Goal: Use online tool/utility: Use online tool/utility

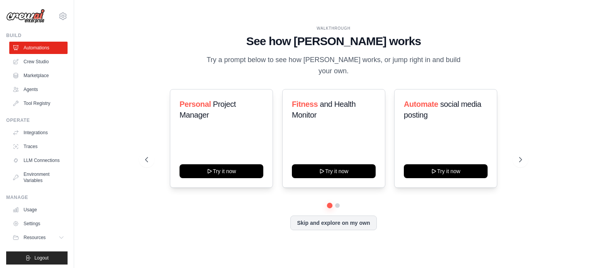
click at [520, 185] on div "Personal Project Manager Try it now Fitness and Health Monitor Try it now Autom…" at bounding box center [333, 146] width 377 height 114
click at [342, 218] on button "Skip and explore on my own" at bounding box center [333, 222] width 86 height 15
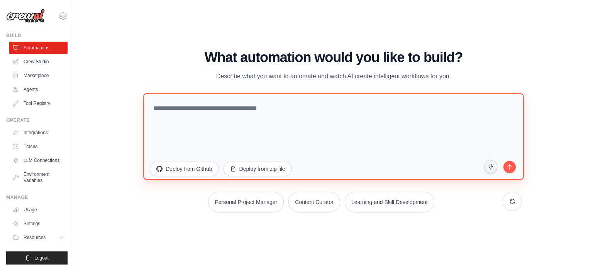
click at [215, 113] on textarea at bounding box center [333, 136] width 381 height 87
paste textarea "**********"
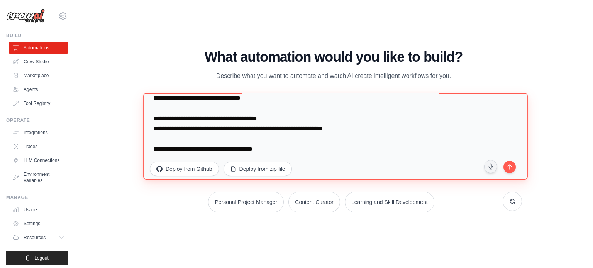
scroll to position [362, 0]
type textarea "**********"
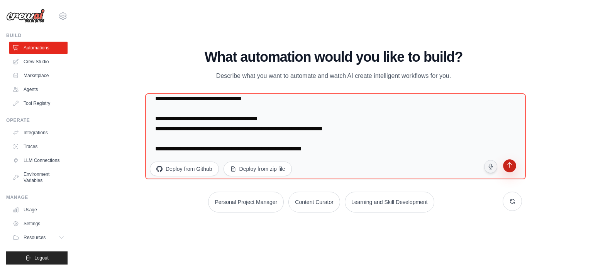
click at [507, 164] on icon "submit" at bounding box center [509, 166] width 7 height 7
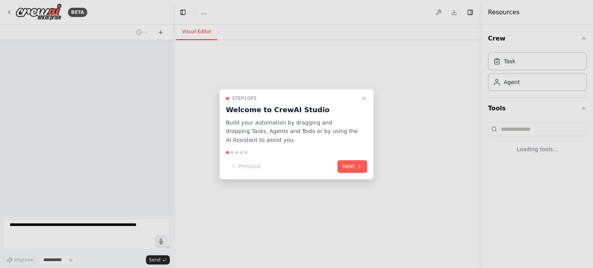
select select "****"
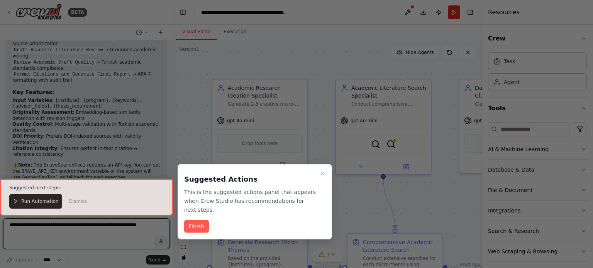
scroll to position [1454, 0]
click at [195, 221] on button "Finish" at bounding box center [196, 227] width 25 height 13
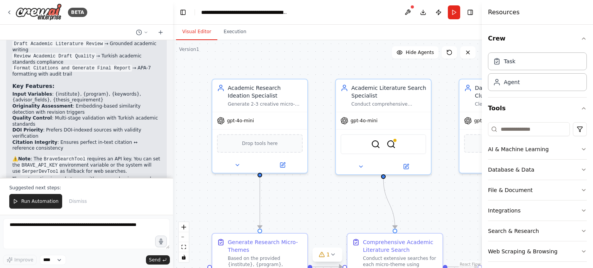
click at [280, 58] on div ".deletable-edge-delete-btn { width: 20px; height: 20px; border: 0px solid #ffff…" at bounding box center [327, 154] width 309 height 228
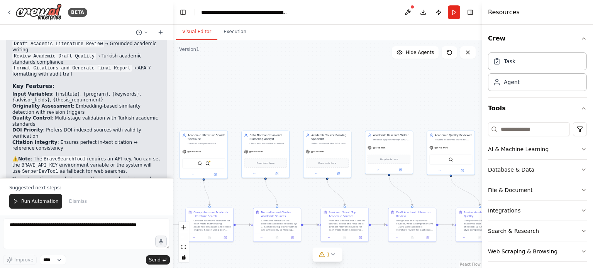
drag, startPoint x: 349, startPoint y: 79, endPoint x: 233, endPoint y: 74, distance: 116.7
click at [233, 74] on div ".deletable-edge-delete-btn { width: 20px; height: 20px; border: 0px solid #ffff…" at bounding box center [327, 154] width 309 height 228
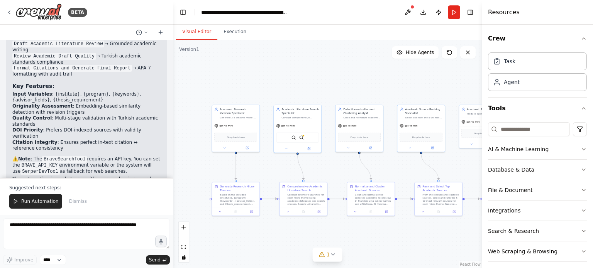
drag, startPoint x: 260, startPoint y: 78, endPoint x: 230, endPoint y: 90, distance: 31.9
click at [349, 53] on div ".deletable-edge-delete-btn { width: 20px; height: 20px; border: 0px solid #ffff…" at bounding box center [327, 154] width 309 height 228
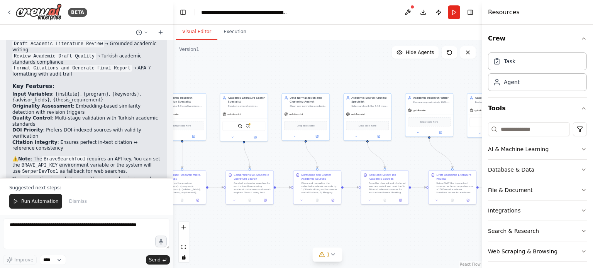
drag, startPoint x: 350, startPoint y: 86, endPoint x: 315, endPoint y: 74, distance: 36.4
click at [316, 74] on div ".deletable-edge-delete-btn { width: 20px; height: 20px; border: 0px solid #ffff…" at bounding box center [327, 154] width 309 height 228
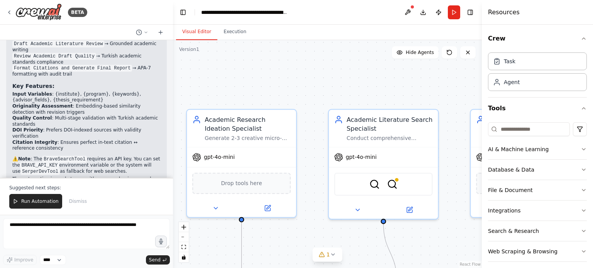
drag, startPoint x: 266, startPoint y: 71, endPoint x: 390, endPoint y: 67, distance: 124.0
click at [390, 67] on div ".deletable-edge-delete-btn { width: 20px; height: 20px; border: 0px solid #ffff…" at bounding box center [327, 154] width 309 height 228
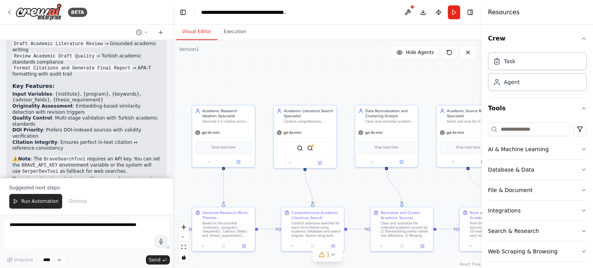
drag, startPoint x: 302, startPoint y: 74, endPoint x: 272, endPoint y: 78, distance: 30.1
click at [272, 78] on div ".deletable-edge-delete-btn { width: 20px; height: 20px; border: 0px solid #ffff…" at bounding box center [327, 154] width 309 height 228
click at [581, 148] on icon "button" at bounding box center [584, 149] width 6 height 6
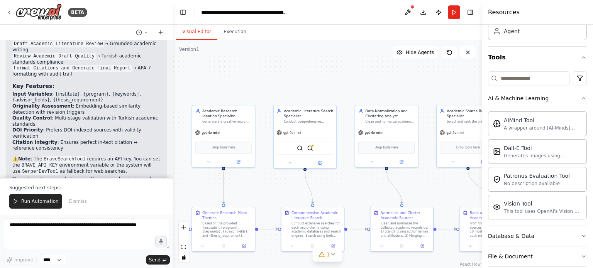
scroll to position [122, 0]
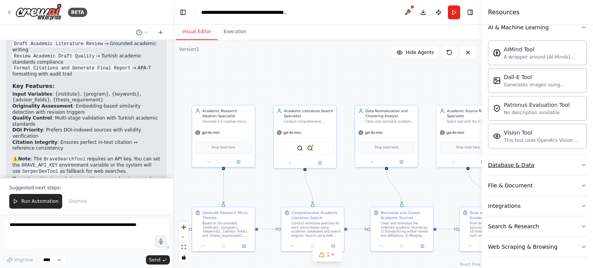
click at [581, 163] on icon "button" at bounding box center [584, 165] width 6 height 6
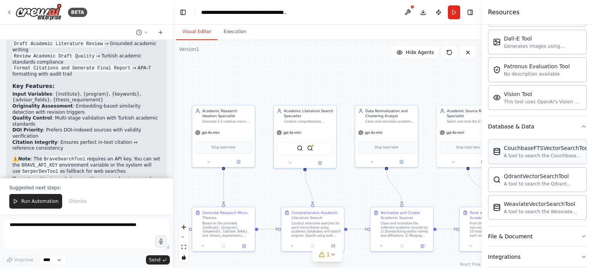
scroll to position [211, 0]
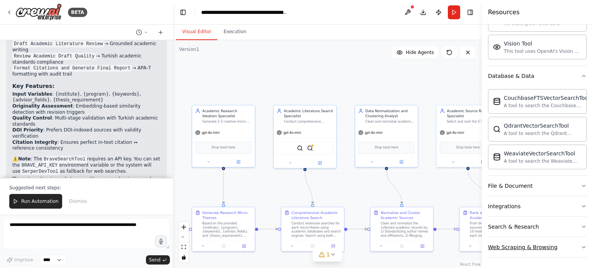
click at [581, 246] on icon "button" at bounding box center [584, 247] width 6 height 6
click at [581, 227] on icon "button" at bounding box center [584, 227] width 6 height 6
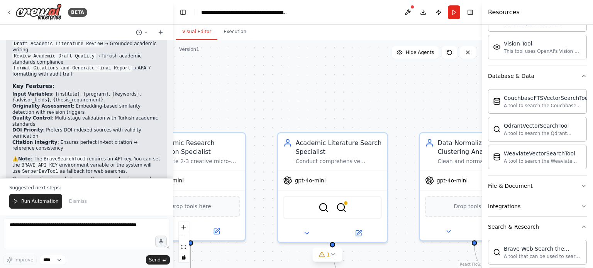
click at [266, 76] on div ".deletable-edge-delete-btn { width: 20px; height: 20px; border: 0px solid #ffff…" at bounding box center [327, 154] width 309 height 228
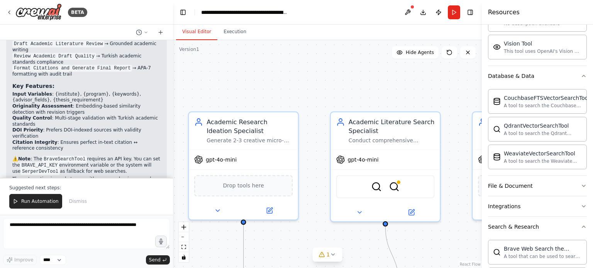
drag, startPoint x: 249, startPoint y: 79, endPoint x: 302, endPoint y: 58, distance: 56.9
click at [302, 58] on div ".deletable-edge-delete-btn { width: 20px; height: 20px; border: 0px solid #ffff…" at bounding box center [327, 154] width 309 height 228
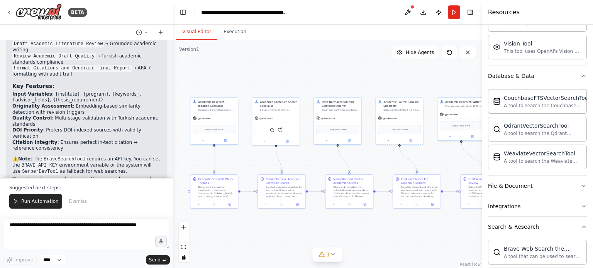
drag, startPoint x: 352, startPoint y: 61, endPoint x: 302, endPoint y: 70, distance: 51.4
click at [308, 69] on div ".deletable-edge-delete-btn { width: 20px; height: 20px; border: 0px solid #ffff…" at bounding box center [327, 154] width 309 height 228
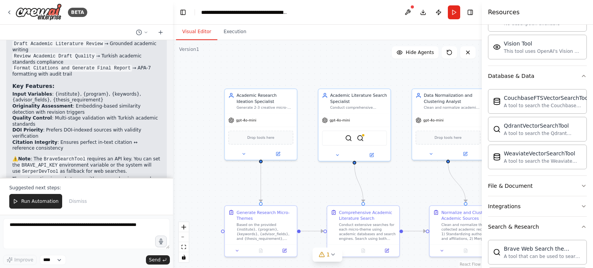
drag, startPoint x: 275, startPoint y: 73, endPoint x: 300, endPoint y: 77, distance: 25.5
click at [347, 61] on div ".deletable-edge-delete-btn { width: 20px; height: 20px; border: 0px solid #ffff…" at bounding box center [327, 154] width 309 height 228
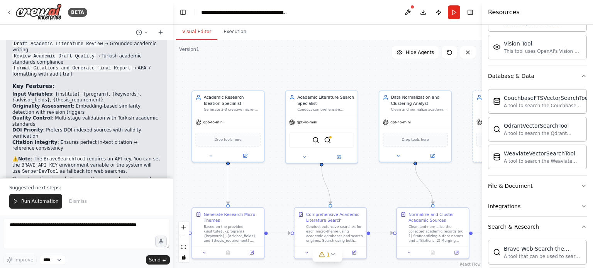
drag, startPoint x: 323, startPoint y: 77, endPoint x: 291, endPoint y: 79, distance: 32.5
click at [291, 79] on div ".deletable-edge-delete-btn { width: 20px; height: 20px; border: 0px solid #ffff…" at bounding box center [327, 154] width 309 height 228
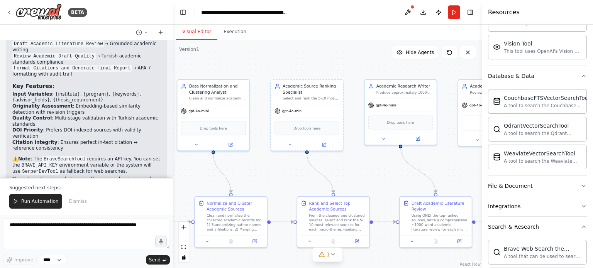
drag, startPoint x: 374, startPoint y: 71, endPoint x: 172, endPoint y: 59, distance: 202.3
click at [172, 59] on div "BETA Needs Solver (LLM — ideation) Input: institute, program, keywords, advisor…" at bounding box center [296, 134] width 593 height 268
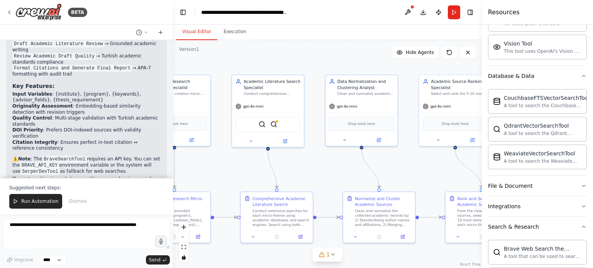
drag, startPoint x: 280, startPoint y: 66, endPoint x: 438, endPoint y: 62, distance: 158.0
click at [439, 62] on div ".deletable-edge-delete-btn { width: 20px; height: 20px; border: 0px solid #ffff…" at bounding box center [327, 154] width 309 height 228
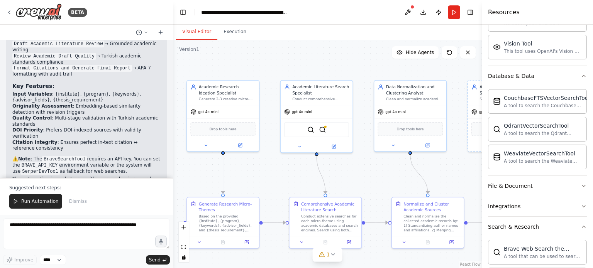
drag, startPoint x: 236, startPoint y: 61, endPoint x: 274, endPoint y: 66, distance: 38.2
click at [274, 66] on div ".deletable-edge-delete-btn { width: 20px; height: 20px; border: 0px solid #ffff…" at bounding box center [327, 154] width 309 height 228
click at [241, 143] on icon at bounding box center [240, 144] width 3 height 3
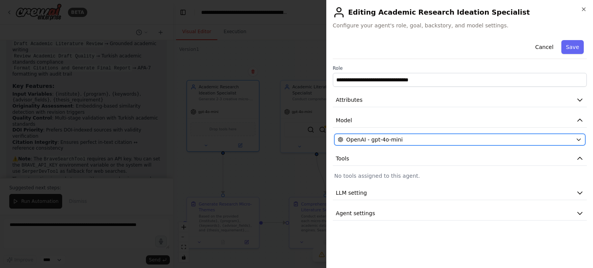
click at [369, 140] on span "OpenAI - gpt-4o-mini" at bounding box center [374, 140] width 56 height 8
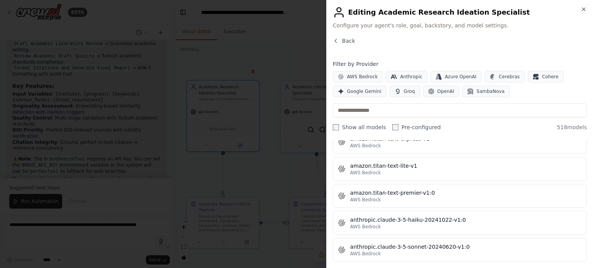
scroll to position [0, 0]
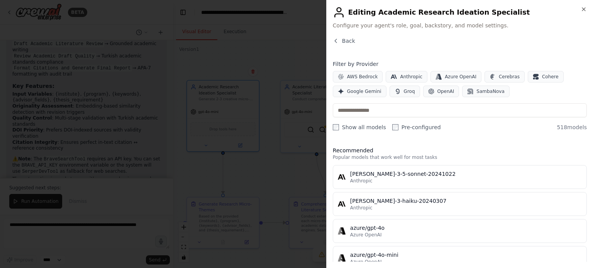
click at [421, 49] on div "Back" at bounding box center [460, 44] width 254 height 14
click at [438, 91] on span "OpenAI" at bounding box center [446, 91] width 17 height 6
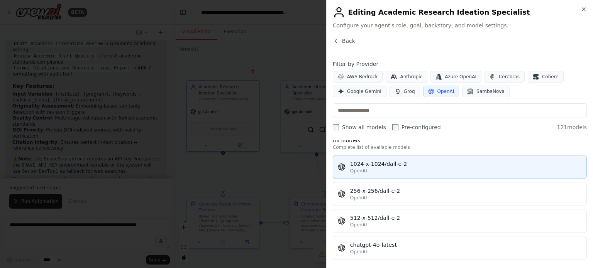
scroll to position [39, 0]
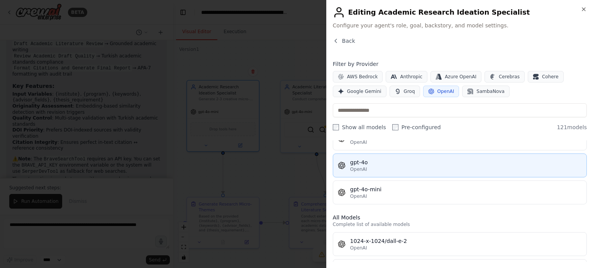
click at [384, 163] on div "gpt-4o" at bounding box center [466, 163] width 232 height 8
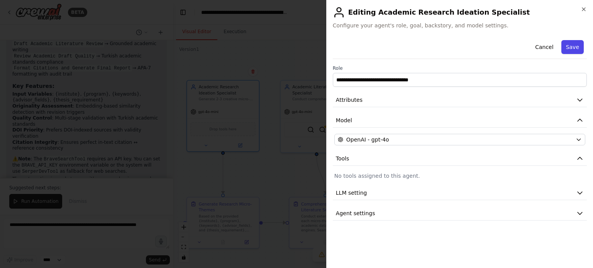
click at [577, 45] on button "Save" at bounding box center [573, 47] width 22 height 14
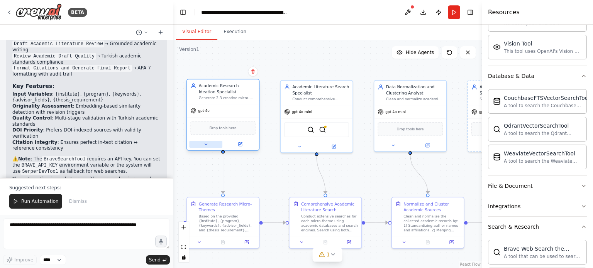
click at [199, 144] on button at bounding box center [205, 144] width 33 height 7
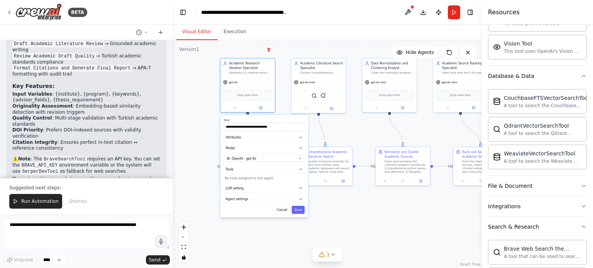
drag, startPoint x: 310, startPoint y: 96, endPoint x: 323, endPoint y: 41, distance: 55.9
click at [323, 41] on div ".deletable-edge-delete-btn { width: 20px; height: 20px; border: 0px solid #ffff…" at bounding box center [327, 154] width 309 height 228
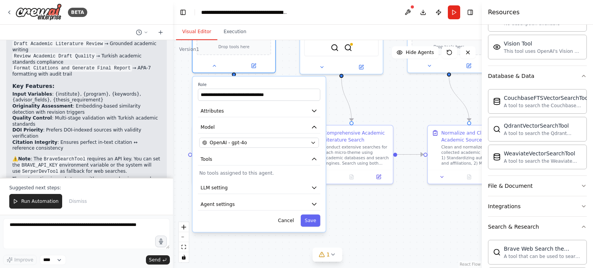
drag, startPoint x: 395, startPoint y: 244, endPoint x: 395, endPoint y: 197, distance: 47.1
click at [397, 197] on div ".deletable-edge-delete-btn { width: 20px; height: 20px; border: 0px solid #ffff…" at bounding box center [327, 154] width 309 height 228
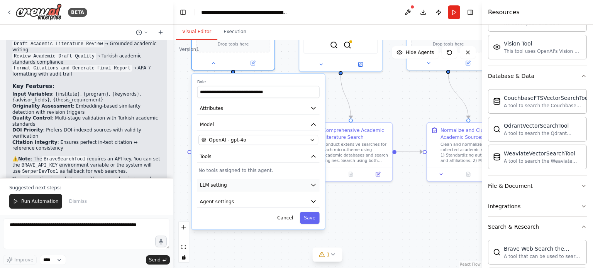
click at [311, 185] on icon "button" at bounding box center [313, 185] width 7 height 7
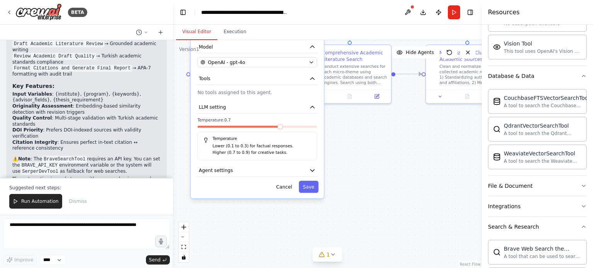
drag, startPoint x: 374, startPoint y: 228, endPoint x: 374, endPoint y: 155, distance: 73.4
click at [374, 155] on div ".deletable-edge-delete-btn { width: 20px; height: 20px; border: 0px solid #ffff…" at bounding box center [327, 154] width 309 height 228
click at [313, 170] on icon "button" at bounding box center [312, 170] width 7 height 7
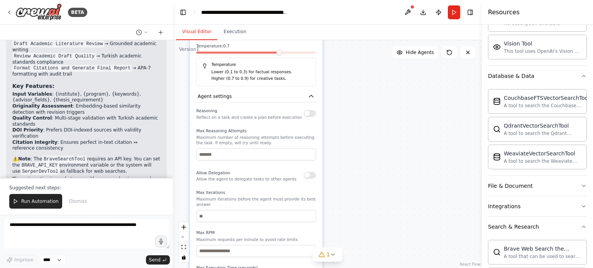
drag, startPoint x: 414, startPoint y: 209, endPoint x: 412, endPoint y: 134, distance: 74.6
click at [412, 134] on div ".deletable-edge-delete-btn { width: 20px; height: 20px; border: 0px solid #ffff…" at bounding box center [327, 154] width 309 height 228
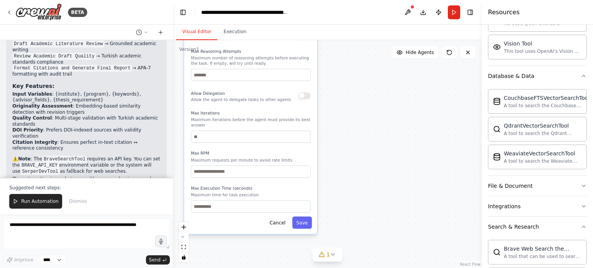
drag, startPoint x: 396, startPoint y: 232, endPoint x: 391, endPoint y: 153, distance: 79.4
click at [391, 153] on div ".deletable-edge-delete-btn { width: 20px; height: 20px; border: 0px solid #ffff…" at bounding box center [327, 154] width 309 height 228
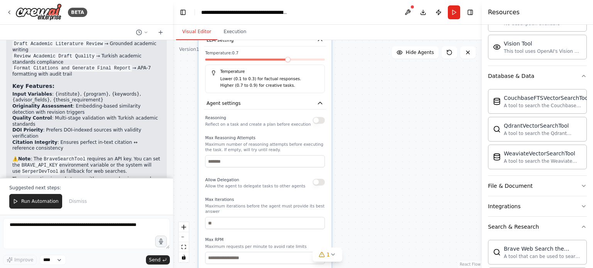
drag, startPoint x: 407, startPoint y: 127, endPoint x: 364, endPoint y: 162, distance: 55.5
click at [422, 210] on div ".deletable-edge-delete-btn { width: 20px; height: 20px; border: 0px solid #ffff…" at bounding box center [327, 154] width 309 height 228
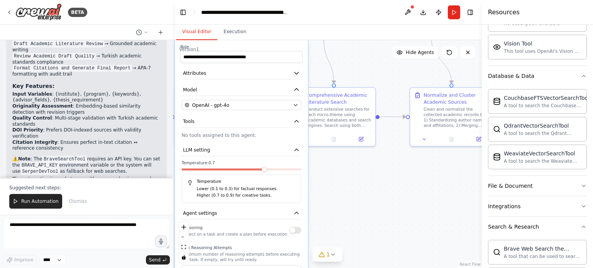
drag, startPoint x: 373, startPoint y: 126, endPoint x: 348, endPoint y: 236, distance: 112.4
click at [349, 239] on div ".deletable-edge-delete-btn { width: 20px; height: 20px; border: 0px solid #ffff…" at bounding box center [327, 154] width 309 height 228
click at [368, 179] on div ".deletable-edge-delete-btn { width: 20px; height: 20px; border: 0px solid #ffff…" at bounding box center [327, 154] width 309 height 228
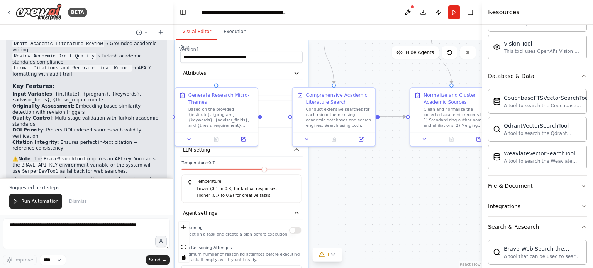
click at [370, 193] on div ".deletable-edge-delete-btn { width: 20px; height: 20px; border: 0px solid #ffff…" at bounding box center [327, 154] width 309 height 228
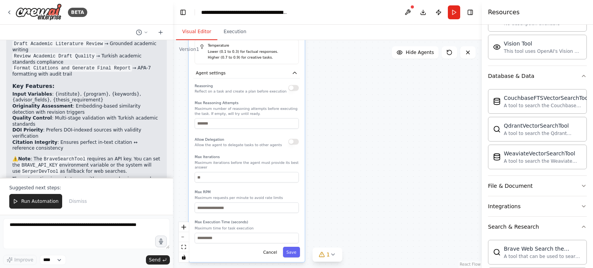
drag, startPoint x: 352, startPoint y: 209, endPoint x: 348, endPoint y: 61, distance: 147.6
click at [348, 61] on div ".deletable-edge-delete-btn { width: 20px; height: 20px; border: 0px solid #ffff…" at bounding box center [327, 154] width 309 height 228
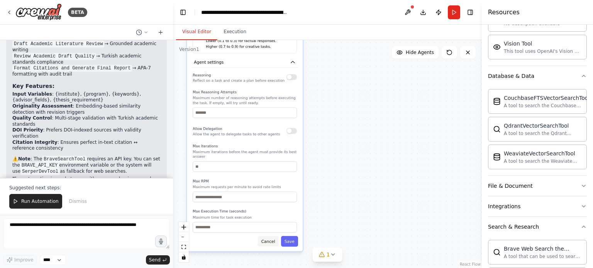
click at [272, 236] on button "Cancel" at bounding box center [268, 241] width 21 height 10
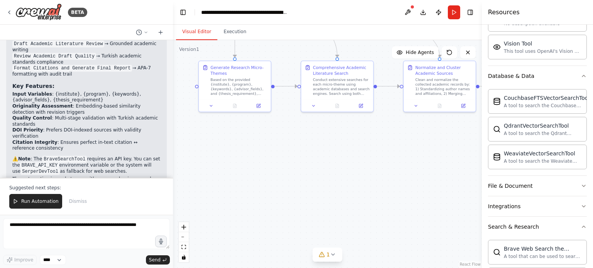
drag, startPoint x: 319, startPoint y: 177, endPoint x: 331, endPoint y: 286, distance: 109.6
click at [331, 268] on html "BETA Needs Solver (LLM — ideation) Input: institute, program, keywords, advisor…" at bounding box center [296, 134] width 593 height 268
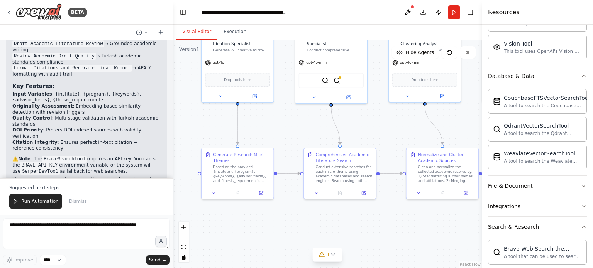
drag, startPoint x: 308, startPoint y: 195, endPoint x: 315, endPoint y: 242, distance: 47.6
click at [315, 242] on div ".deletable-edge-delete-btn { width: 20px; height: 20px; border: 0px solid #ffff…" at bounding box center [327, 154] width 309 height 228
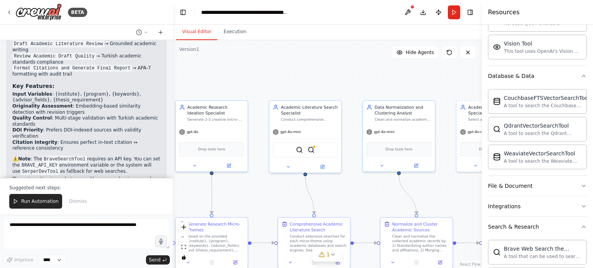
drag, startPoint x: 283, startPoint y: 81, endPoint x: 257, endPoint y: 151, distance: 74.2
click at [257, 151] on div ".deletable-edge-delete-btn { width: 20px; height: 20px; border: 0px solid #ffff…" at bounding box center [327, 154] width 309 height 228
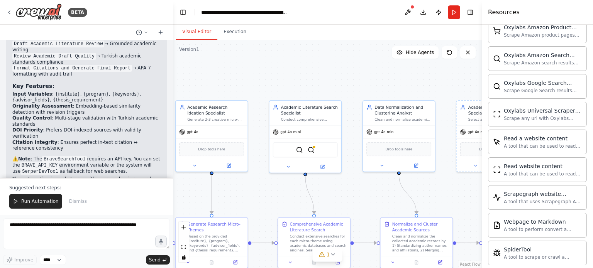
scroll to position [1025, 0]
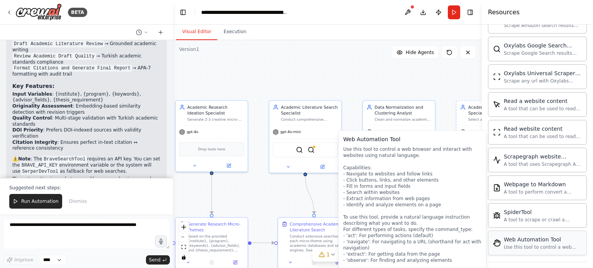
click at [535, 236] on div "Web Automation Tool" at bounding box center [543, 240] width 78 height 8
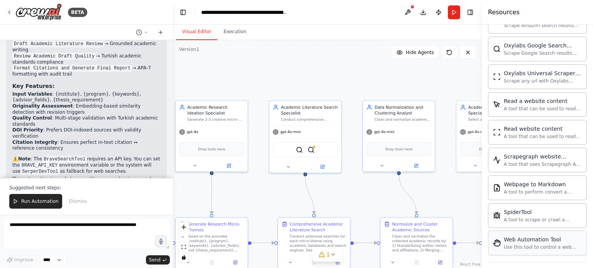
click at [536, 244] on div "Use this tool to control a web browser and interact with websites using natural…" at bounding box center [543, 247] width 78 height 6
click at [535, 238] on div "Web Automation Tool Use this tool to control a web browser and interact with we…" at bounding box center [543, 243] width 78 height 15
click at [323, 164] on icon at bounding box center [322, 166] width 5 height 5
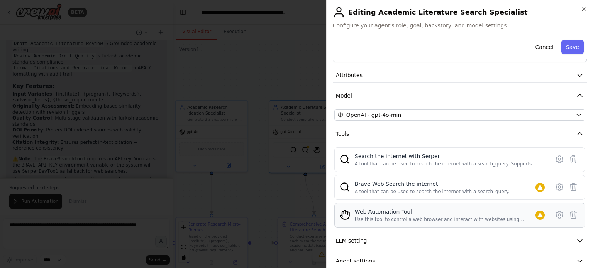
scroll to position [36, 0]
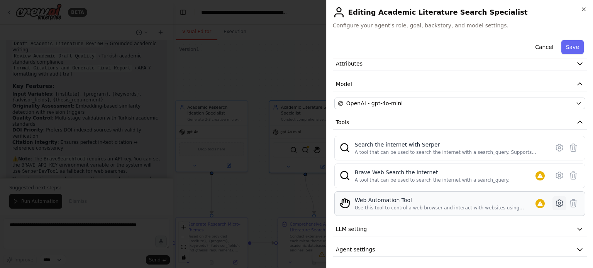
click at [555, 204] on icon at bounding box center [559, 203] width 9 height 9
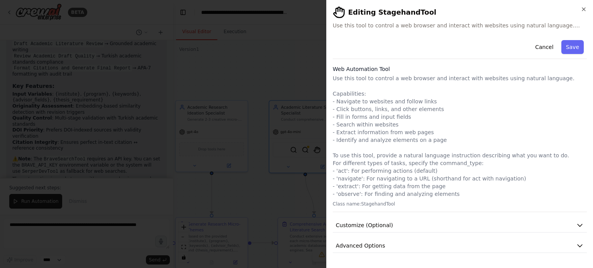
scroll to position [0, 0]
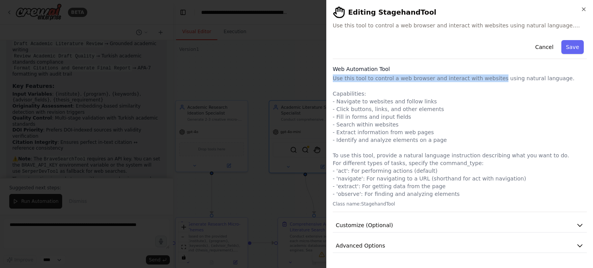
drag, startPoint x: 334, startPoint y: 80, endPoint x: 485, endPoint y: 80, distance: 151.0
click at [485, 80] on p "Use this tool to control a web browser and interact with websites using natural…" at bounding box center [460, 137] width 254 height 124
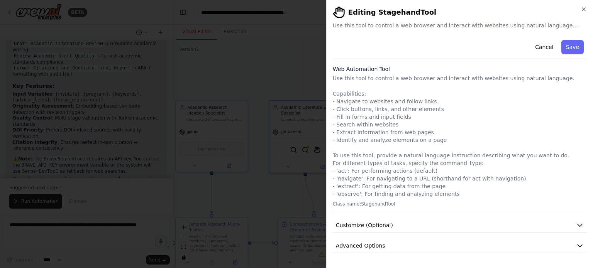
click at [497, 80] on p "Use this tool to control a web browser and interact with websites using natural…" at bounding box center [460, 137] width 254 height 124
click at [335, 100] on p "Use this tool to control a web browser and interact with websites using natural…" at bounding box center [460, 137] width 254 height 124
drag, startPoint x: 390, startPoint y: 127, endPoint x: 337, endPoint y: 128, distance: 53.7
click at [337, 128] on p "Use this tool to control a web browser and interact with websites using natural…" at bounding box center [460, 137] width 254 height 124
click at [292, 75] on div at bounding box center [296, 134] width 593 height 268
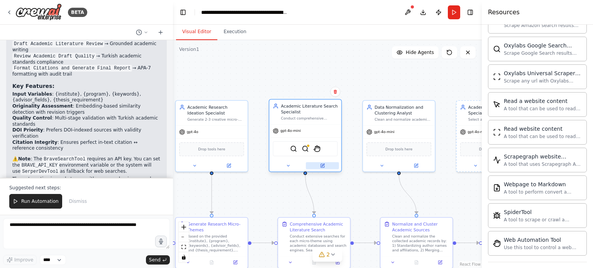
click at [320, 163] on button at bounding box center [322, 166] width 33 height 7
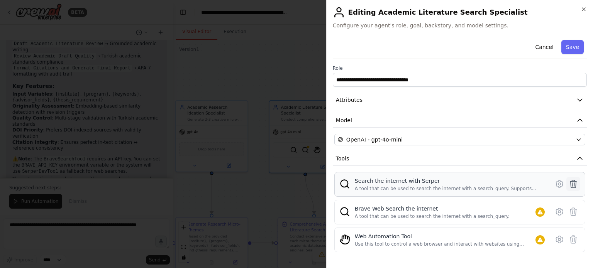
click at [569, 183] on icon at bounding box center [573, 184] width 9 height 9
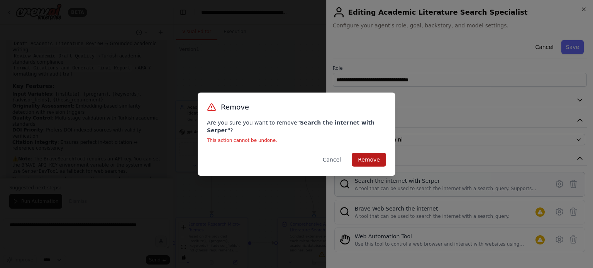
click at [375, 154] on button "Remove" at bounding box center [369, 160] width 34 height 14
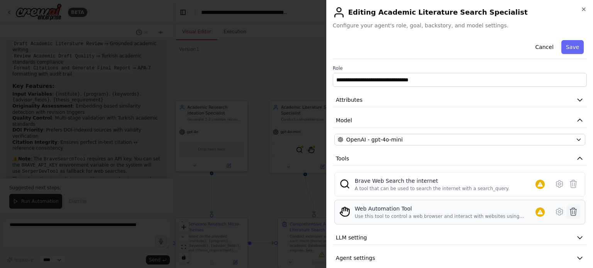
click at [570, 211] on icon at bounding box center [573, 212] width 7 height 8
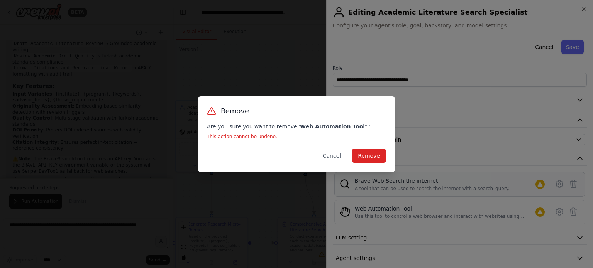
drag, startPoint x: 564, startPoint y: 185, endPoint x: 575, endPoint y: 185, distance: 10.8
click at [565, 185] on div "Remove Are you sure you want to remove " Web Automation Tool " ? This action ca…" at bounding box center [296, 134] width 593 height 268
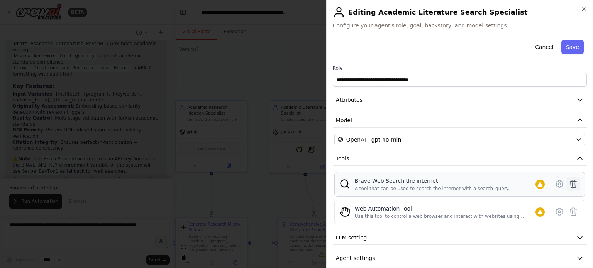
click at [571, 185] on icon at bounding box center [573, 184] width 9 height 9
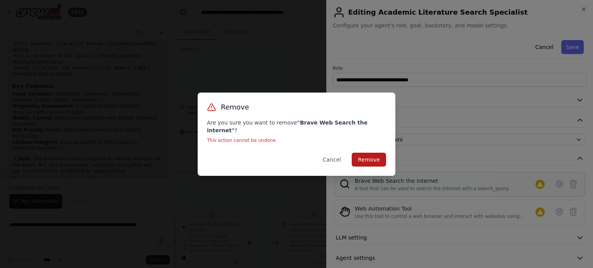
click at [369, 157] on button "Remove" at bounding box center [369, 160] width 34 height 14
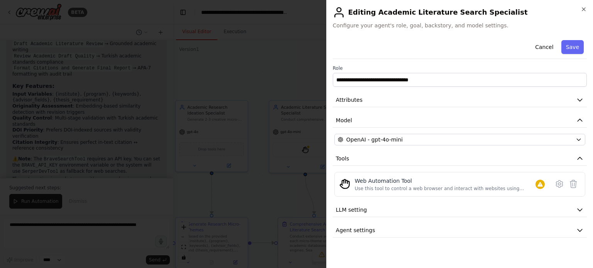
click at [259, 69] on div at bounding box center [296, 134] width 593 height 268
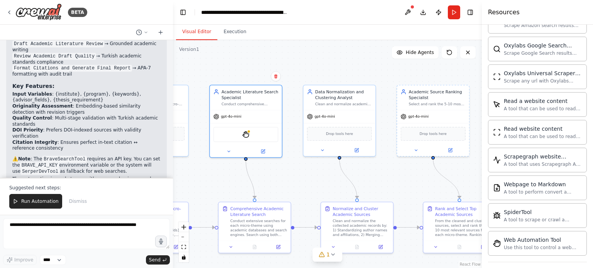
drag, startPoint x: 384, startPoint y: 81, endPoint x: 324, endPoint y: 66, distance: 61.5
click at [324, 66] on div ".deletable-edge-delete-btn { width: 20px; height: 20px; border: 0px solid #ffff…" at bounding box center [327, 154] width 309 height 228
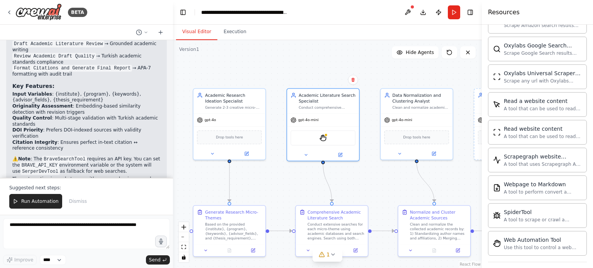
drag, startPoint x: 236, startPoint y: 61, endPoint x: 320, endPoint y: 66, distance: 84.3
click at [320, 66] on div ".deletable-edge-delete-btn { width: 20px; height: 20px; border: 0px solid #ffff…" at bounding box center [327, 154] width 309 height 228
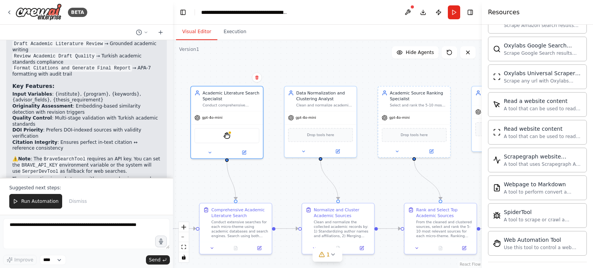
drag, startPoint x: 390, startPoint y: 69, endPoint x: 287, endPoint y: 66, distance: 103.2
click at [287, 66] on div ".deletable-edge-delete-btn { width: 20px; height: 20px; border: 0px solid #ffff…" at bounding box center [327, 154] width 309 height 228
click at [339, 149] on icon at bounding box center [338, 150] width 5 height 5
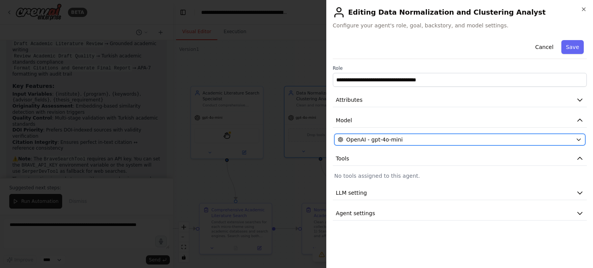
click at [389, 142] on span "OpenAI - gpt-4o-mini" at bounding box center [374, 140] width 56 height 8
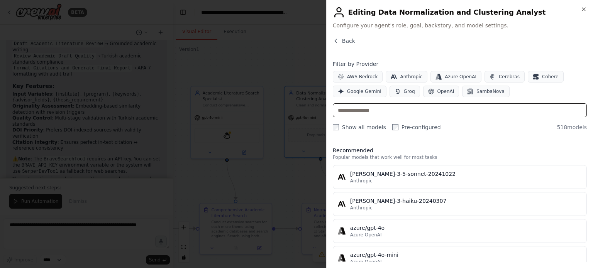
click at [377, 109] on input "text" at bounding box center [460, 111] width 254 height 14
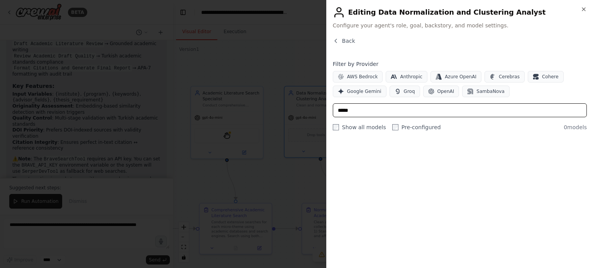
type input "*****"
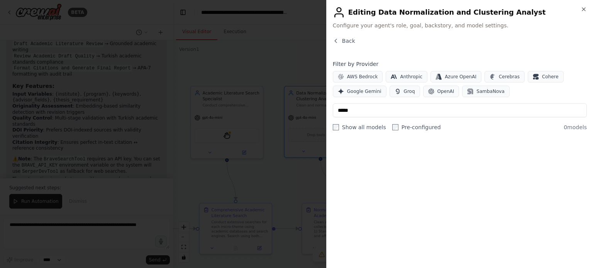
click at [241, 66] on div at bounding box center [296, 134] width 593 height 268
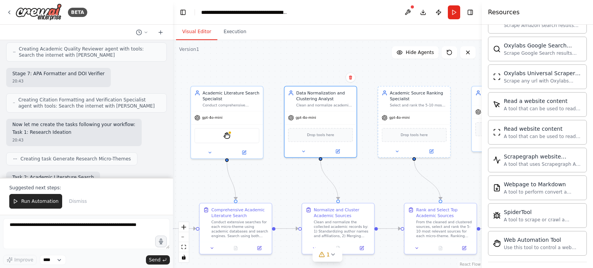
scroll to position [759, 0]
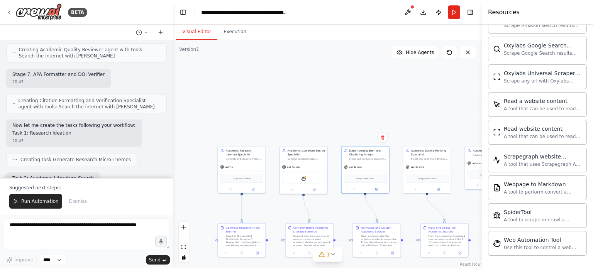
drag, startPoint x: 283, startPoint y: 116, endPoint x: 48, endPoint y: 176, distance: 242.3
click at [330, 199] on div ".deletable-edge-delete-btn { width: 20px; height: 20px; border: 0px solid #ffff…" at bounding box center [327, 154] width 309 height 228
click at [169, 108] on div "BETA Needs Solver (LLM — ideation) Input: institute, program, keywords, advisor…" at bounding box center [296, 134] width 593 height 268
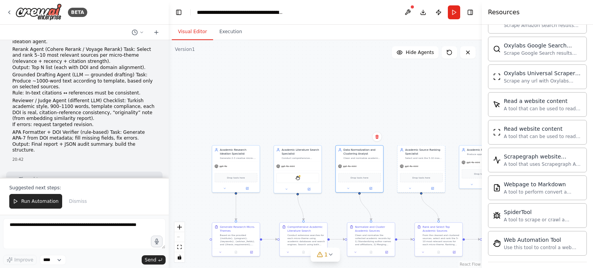
scroll to position [0, 0]
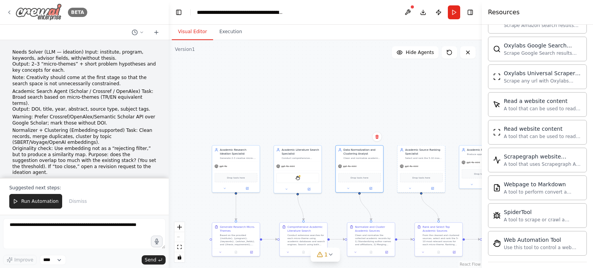
click at [10, 12] on icon at bounding box center [9, 12] width 6 height 6
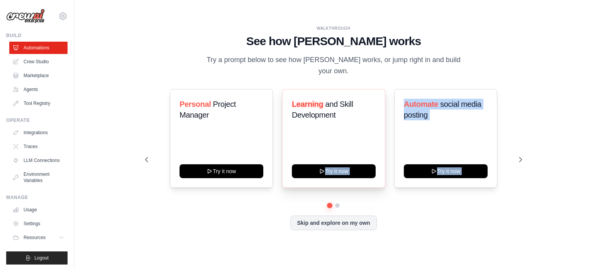
drag, startPoint x: 555, startPoint y: 191, endPoint x: 353, endPoint y: 124, distance: 212.4
click at [353, 124] on div "WALKTHROUGH See how CrewAI works Try a prompt below to see how CrewAI works, or…" at bounding box center [334, 134] width 494 height 253
click at [29, 90] on link "Agents" at bounding box center [39, 89] width 58 height 12
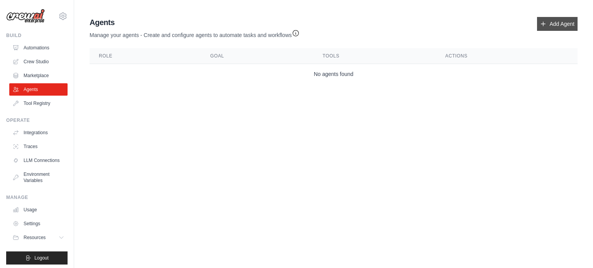
click at [555, 27] on link "Add Agent" at bounding box center [557, 24] width 41 height 14
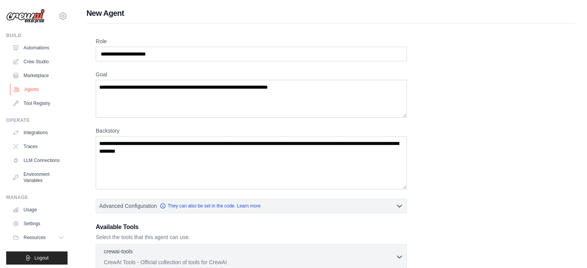
click at [30, 90] on link "Agents" at bounding box center [39, 89] width 58 height 12
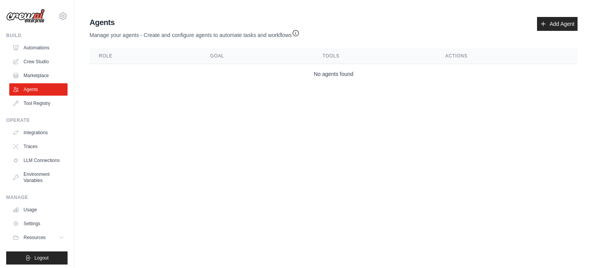
click at [353, 93] on main "Agent Usage Guide To use an agent in your CrewAI project, you can initialize it…" at bounding box center [333, 52] width 519 height 104
click at [558, 24] on link "Add Agent" at bounding box center [557, 24] width 41 height 14
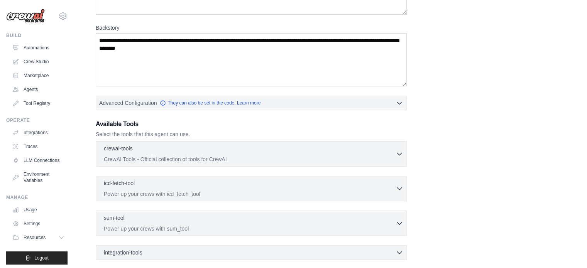
scroll to position [179, 0]
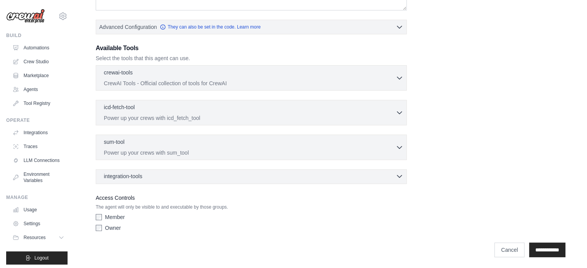
click at [327, 178] on div "integration-tools 0 selected" at bounding box center [254, 177] width 300 height 8
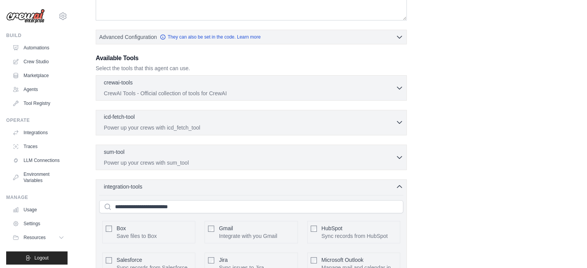
scroll to position [168, 0]
click at [139, 151] on div "sum-tool 0 selected" at bounding box center [250, 153] width 292 height 9
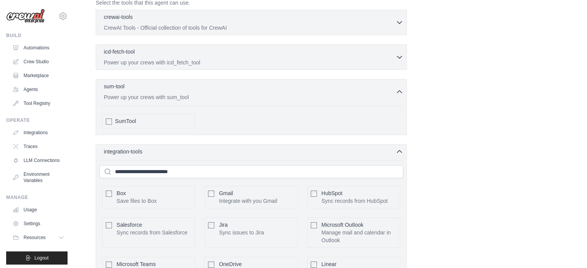
scroll to position [246, 0]
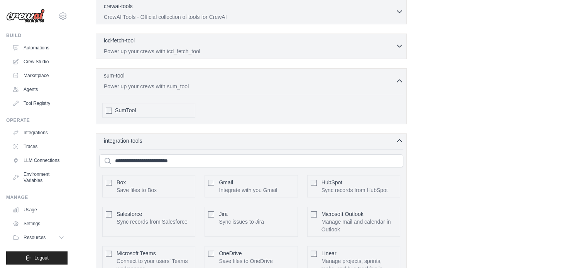
click at [157, 45] on div "icd-fetch-tool 0 selected Power up your crews with icd_fetch_tool" at bounding box center [250, 46] width 292 height 19
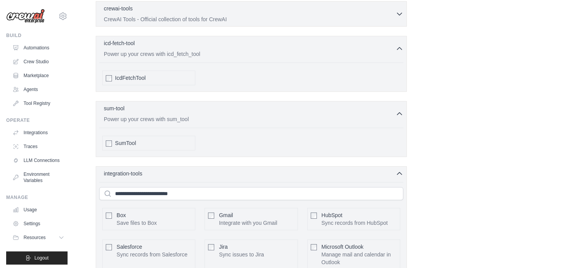
scroll to position [168, 0]
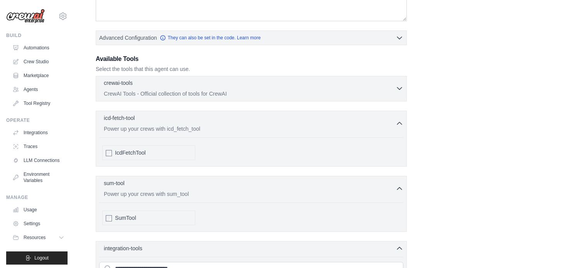
click at [146, 83] on div "crewai-tools 0 selected" at bounding box center [250, 83] width 292 height 9
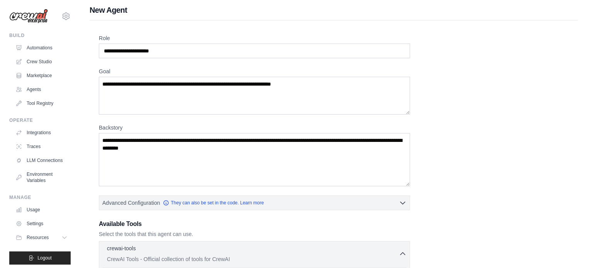
scroll to position [0, 0]
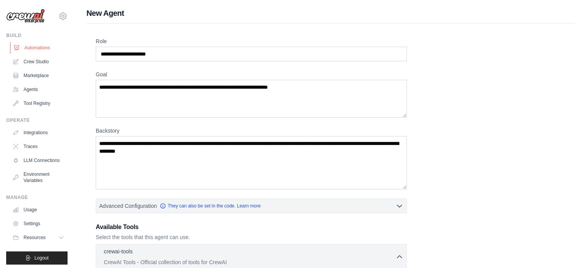
click at [32, 48] on link "Automations" at bounding box center [39, 48] width 58 height 12
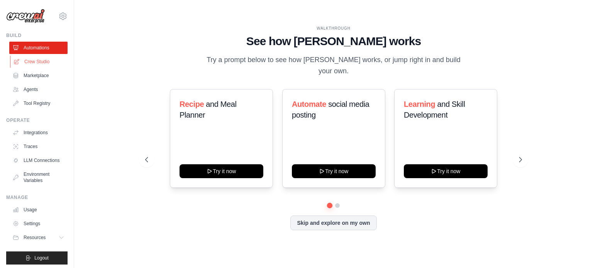
click at [36, 61] on link "Crew Studio" at bounding box center [39, 62] width 58 height 12
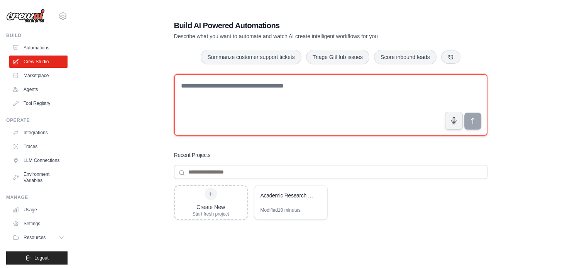
click at [238, 89] on textarea at bounding box center [331, 105] width 314 height 62
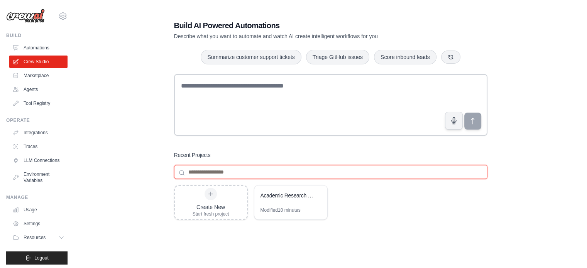
click at [214, 169] on input at bounding box center [331, 172] width 314 height 14
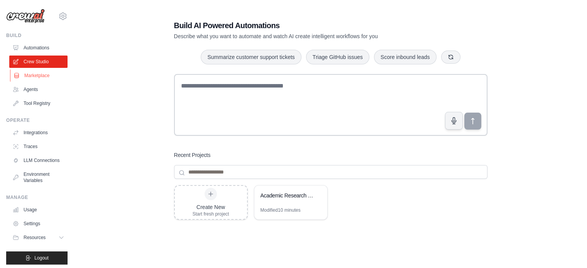
click at [37, 77] on link "Marketplace" at bounding box center [39, 76] width 58 height 12
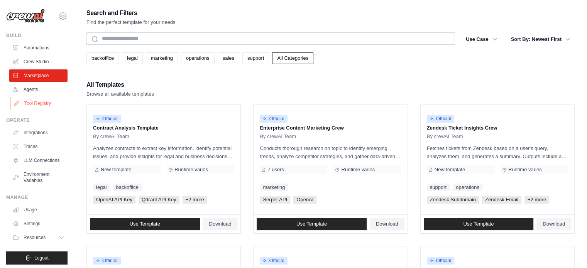
click at [45, 103] on link "Tool Registry" at bounding box center [39, 103] width 58 height 12
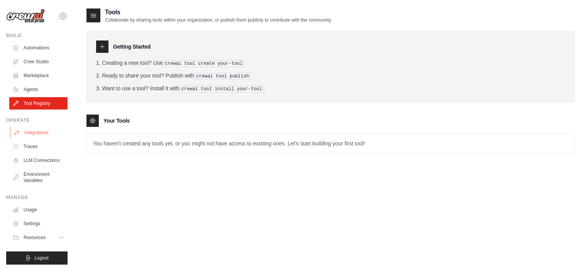
click at [31, 133] on link "Integrations" at bounding box center [39, 133] width 58 height 12
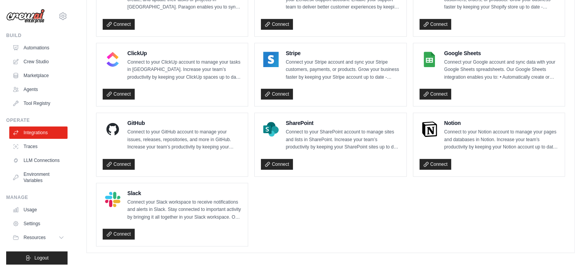
scroll to position [549, 0]
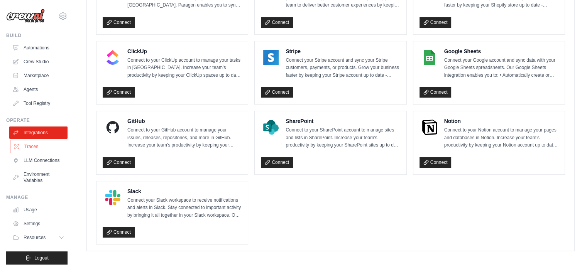
click at [31, 149] on link "Traces" at bounding box center [39, 147] width 58 height 12
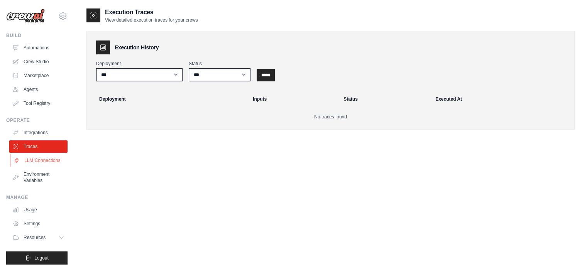
click at [27, 164] on link "LLM Connections" at bounding box center [39, 160] width 58 height 12
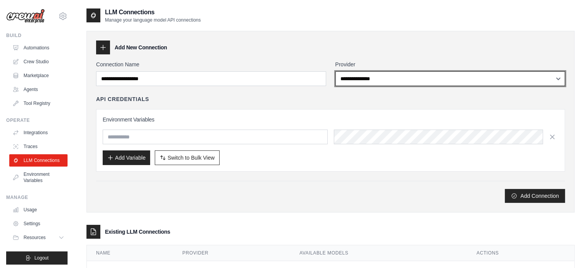
click at [435, 78] on select "**********" at bounding box center [451, 78] width 230 height 15
select select "******"
click at [336, 71] on select "**********" at bounding box center [451, 78] width 230 height 15
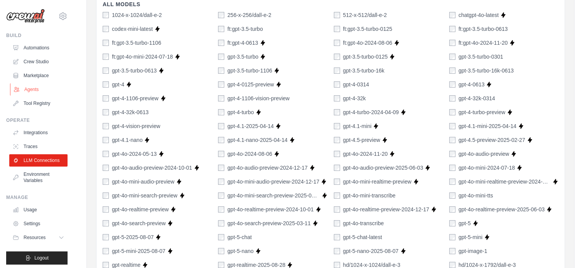
scroll to position [501, 0]
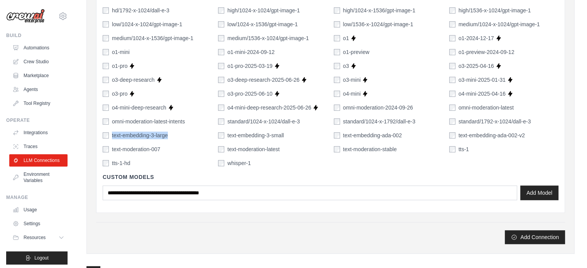
drag, startPoint x: 178, startPoint y: 131, endPoint x: 109, endPoint y: 132, distance: 69.2
click at [109, 132] on div "text-embedding-3-large" at bounding box center [157, 136] width 109 height 8
click at [179, 134] on div "text-embedding-3-large" at bounding box center [157, 136] width 109 height 8
drag, startPoint x: 178, startPoint y: 134, endPoint x: 89, endPoint y: 135, distance: 88.8
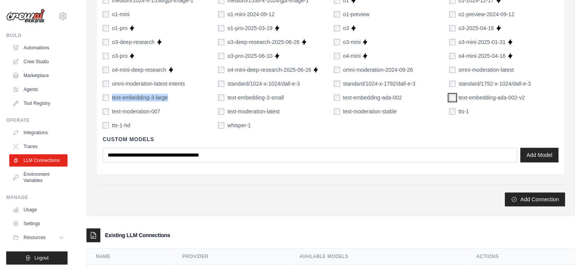
scroll to position [541, 0]
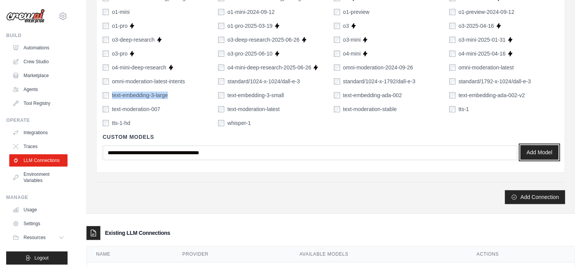
click at [541, 154] on button "Add Model" at bounding box center [540, 152] width 38 height 15
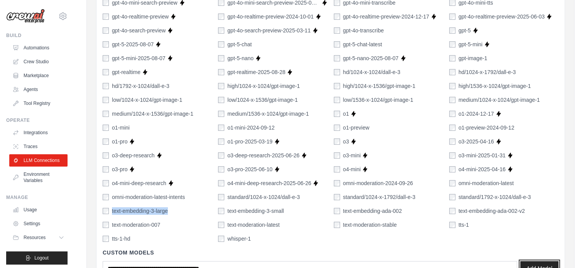
scroll to position [574, 0]
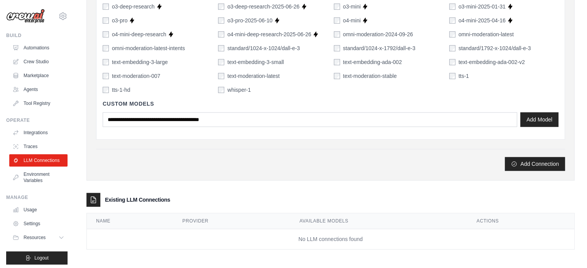
click at [263, 130] on div "Custom Models Add Model" at bounding box center [331, 113] width 456 height 39
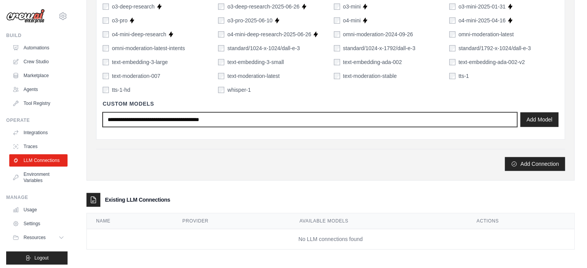
click at [255, 116] on input "text" at bounding box center [310, 119] width 415 height 15
click at [123, 119] on input "text" at bounding box center [310, 119] width 415 height 15
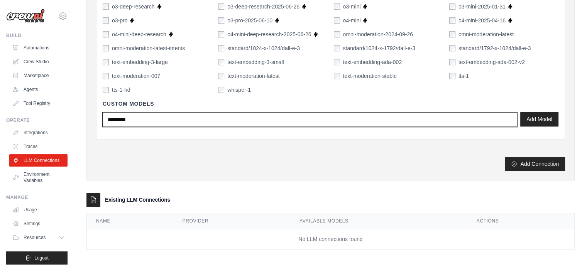
type input "*********"
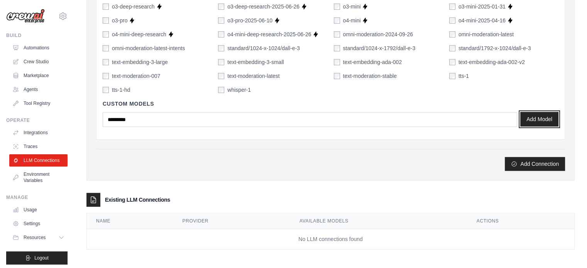
click at [531, 121] on button "Add Model" at bounding box center [540, 119] width 38 height 15
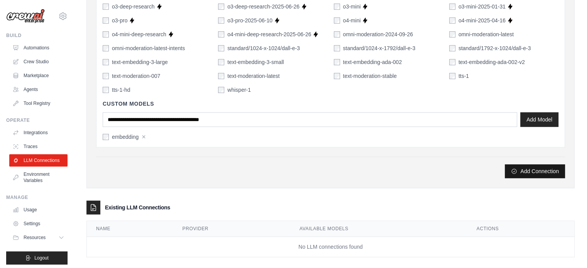
click at [549, 171] on button "Add Connection" at bounding box center [535, 172] width 60 height 14
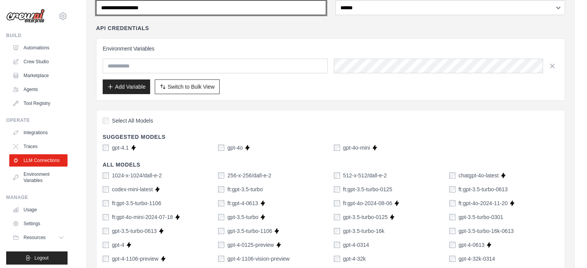
scroll to position [0, 0]
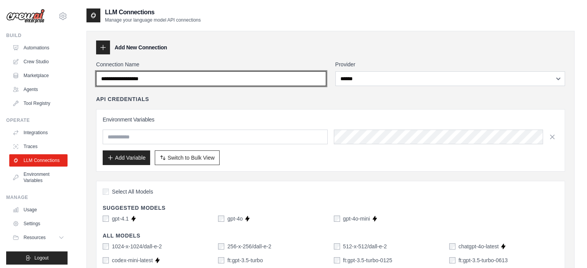
click at [170, 79] on input "Connection Name" at bounding box center [211, 78] width 230 height 15
type input "*********"
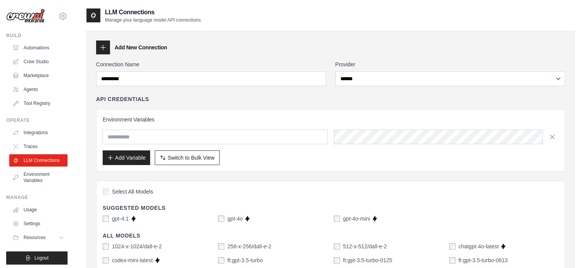
click at [180, 112] on div "Environment Variables Add Variable Switch to Bulk View Switch to Table View" at bounding box center [330, 140] width 469 height 63
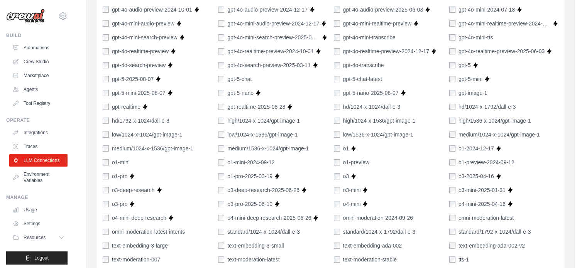
scroll to position [502, 0]
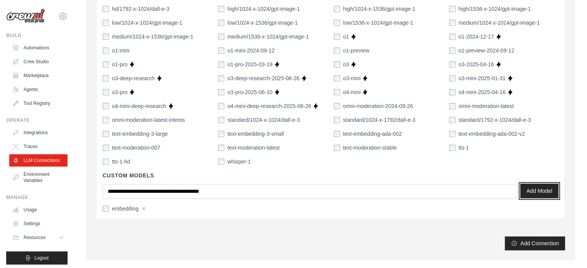
click at [527, 192] on button "Add Model" at bounding box center [540, 191] width 38 height 15
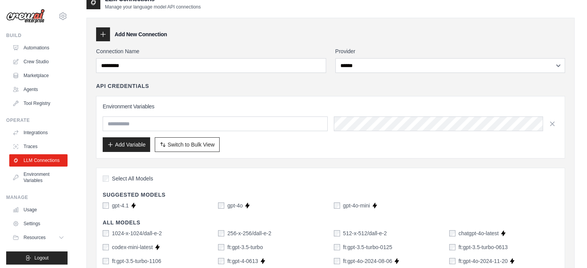
scroll to position [0, 0]
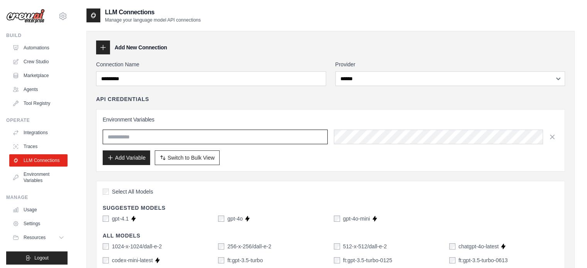
click at [175, 134] on input "text" at bounding box center [215, 137] width 225 height 15
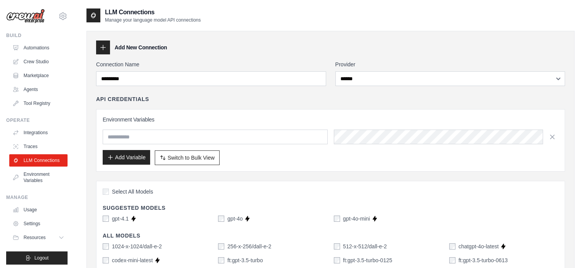
click at [140, 154] on button "Add Variable" at bounding box center [127, 157] width 48 height 15
click at [184, 158] on span "Switch to Bulk View" at bounding box center [191, 158] width 47 height 8
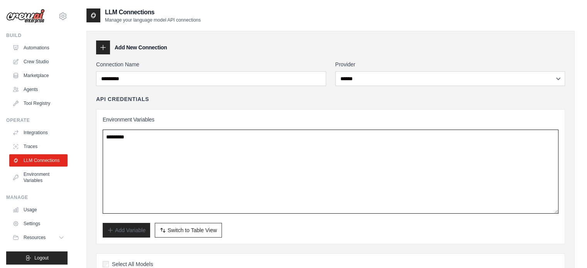
click at [167, 154] on textarea at bounding box center [331, 172] width 456 height 84
click at [157, 177] on textarea at bounding box center [331, 172] width 456 height 84
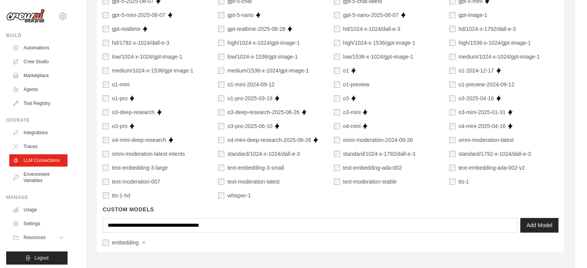
scroll to position [541, 0]
drag, startPoint x: 170, startPoint y: 169, endPoint x: 112, endPoint y: 166, distance: 58.0
click at [112, 166] on div "text-embedding-3-large" at bounding box center [157, 168] width 109 height 8
copy label "text-embedding-3-large"
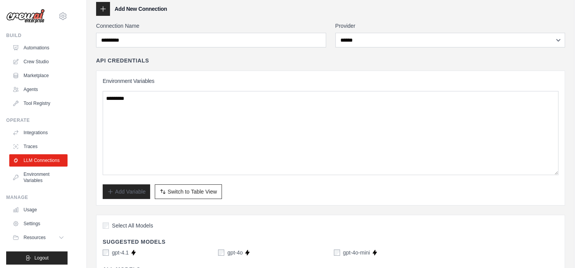
scroll to position [0, 0]
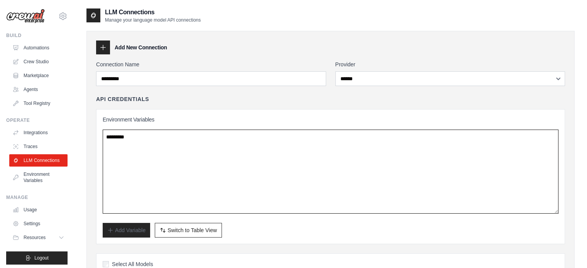
click at [151, 138] on textarea at bounding box center [331, 172] width 456 height 84
paste textarea "**********"
type textarea "**********"
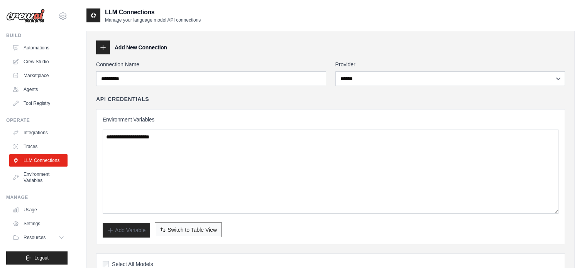
click at [192, 228] on span "Switch to Table View" at bounding box center [192, 230] width 49 height 8
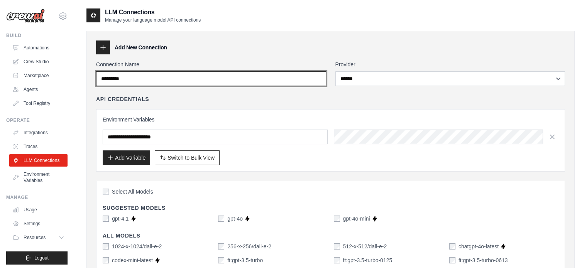
click at [190, 73] on input "*********" at bounding box center [211, 78] width 230 height 15
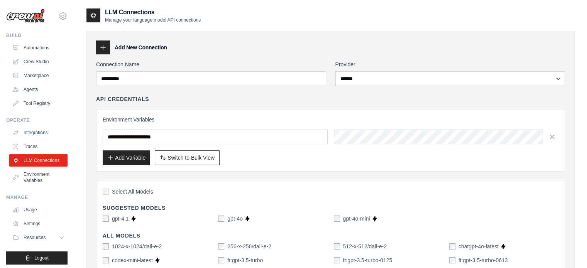
click at [106, 45] on icon at bounding box center [103, 48] width 8 height 8
click at [101, 46] on icon at bounding box center [103, 48] width 8 height 8
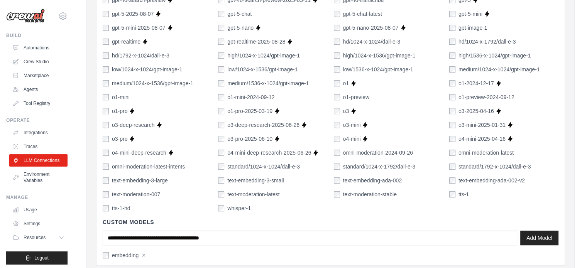
scroll to position [582, 0]
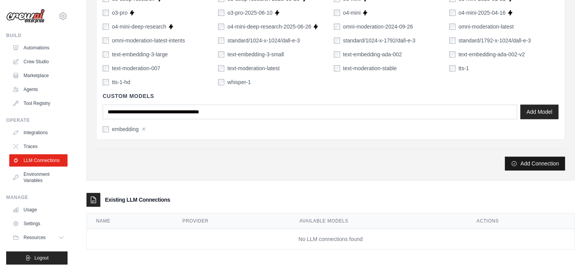
click at [523, 163] on button "Add Connection" at bounding box center [535, 164] width 60 height 14
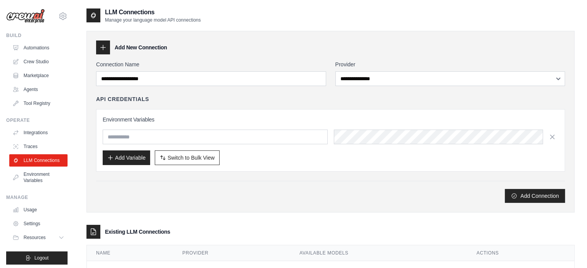
scroll to position [32, 0]
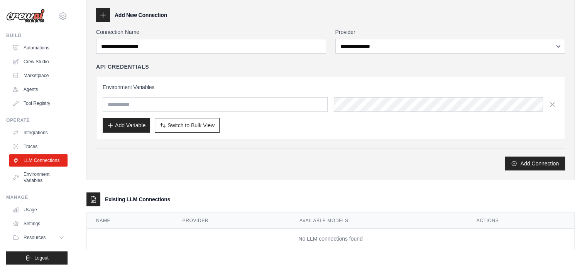
click at [95, 200] on icon at bounding box center [94, 200] width 8 height 8
click at [540, 157] on button "Add Connection" at bounding box center [535, 163] width 60 height 14
click at [405, 157] on div "Add Connection" at bounding box center [330, 164] width 469 height 14
click at [107, 18] on div at bounding box center [103, 15] width 14 height 14
click at [99, 12] on icon at bounding box center [103, 15] width 8 height 8
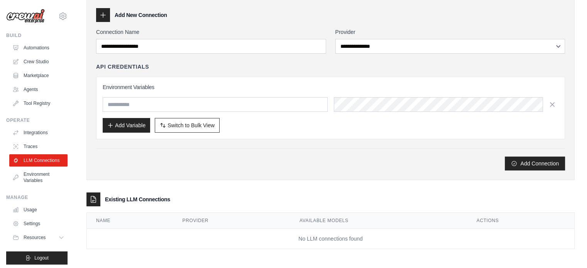
click at [107, 17] on div at bounding box center [103, 15] width 14 height 14
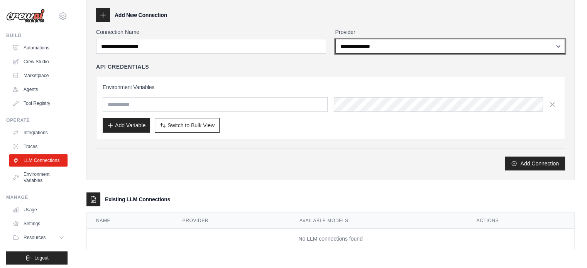
click at [487, 44] on select "**********" at bounding box center [451, 46] width 230 height 15
select select "******"
click at [336, 39] on select "**********" at bounding box center [451, 46] width 230 height 15
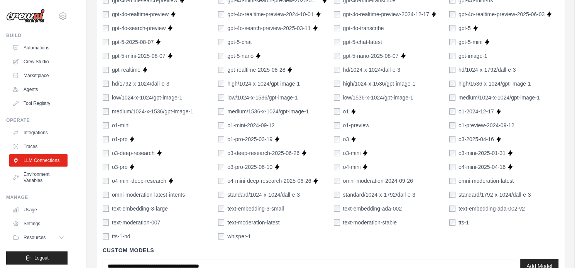
scroll to position [496, 0]
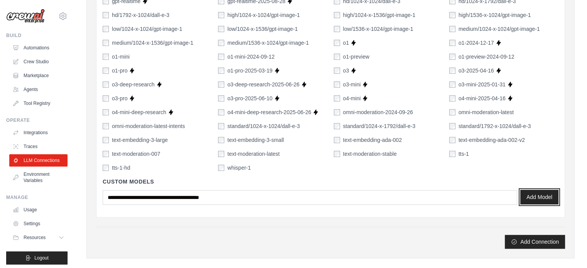
click at [540, 191] on button "Add Model" at bounding box center [540, 197] width 38 height 15
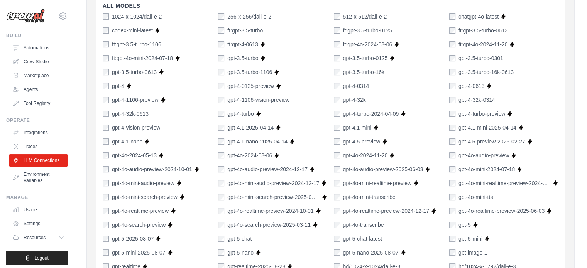
scroll to position [32, 0]
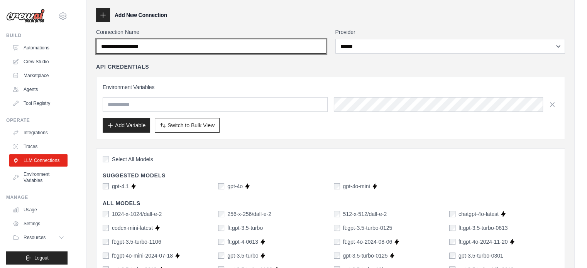
click at [175, 45] on input "Connection Name" at bounding box center [211, 46] width 230 height 15
type input "*********"
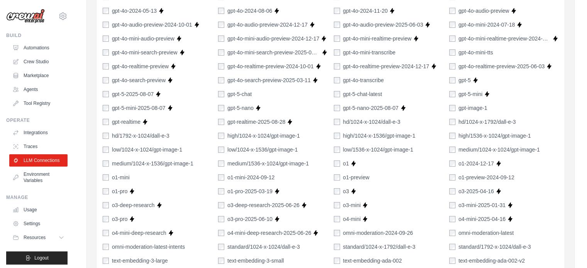
scroll to position [457, 0]
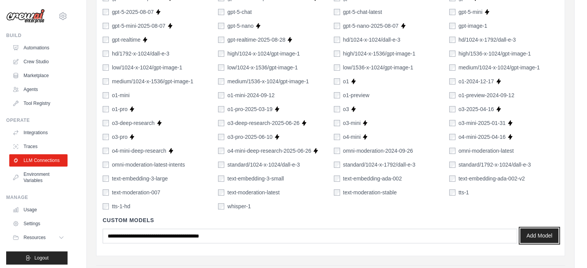
click at [537, 237] on button "Add Model" at bounding box center [540, 236] width 38 height 15
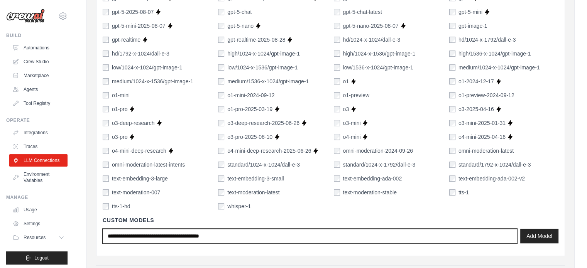
click at [165, 234] on input "text" at bounding box center [310, 236] width 415 height 15
type input "*********"
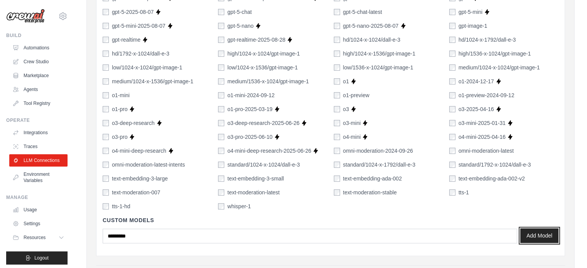
click at [526, 231] on button "Add Model" at bounding box center [540, 236] width 38 height 15
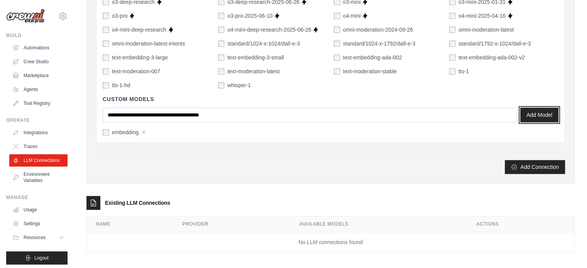
scroll to position [582, 0]
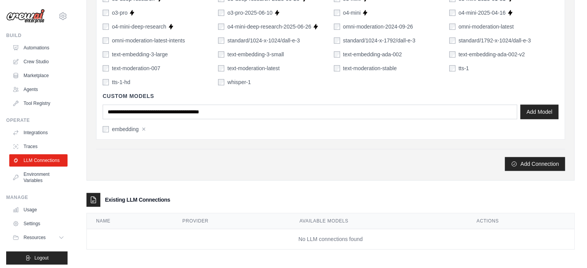
click at [94, 202] on icon at bounding box center [94, 200] width 8 height 8
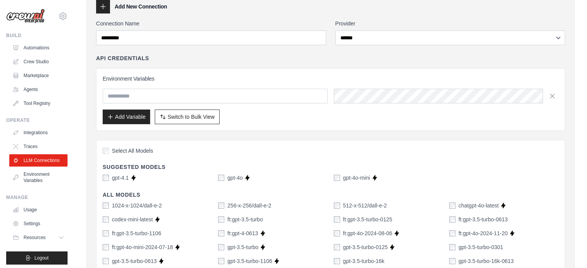
scroll to position [0, 0]
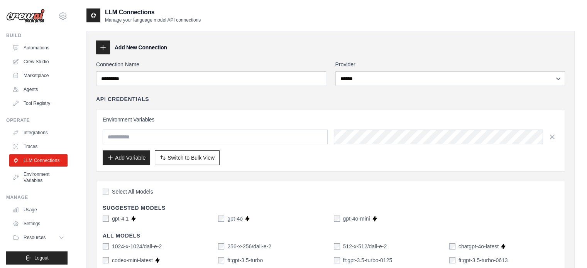
click at [109, 46] on div at bounding box center [103, 48] width 14 height 14
click at [105, 46] on icon at bounding box center [103, 48] width 8 height 8
click at [181, 103] on div "API Credentials Environment Variables Add Variable Switch to Bulk View Switch t…" at bounding box center [330, 133] width 469 height 76
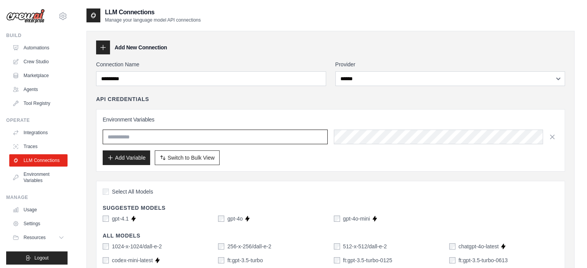
click at [151, 137] on input "text" at bounding box center [215, 137] width 225 height 15
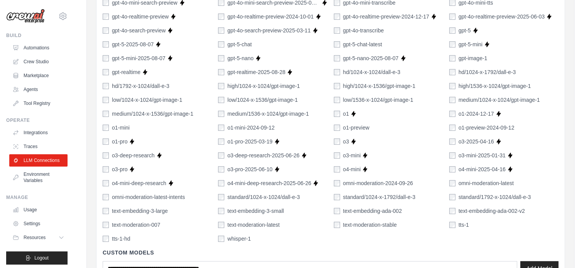
scroll to position [579, 0]
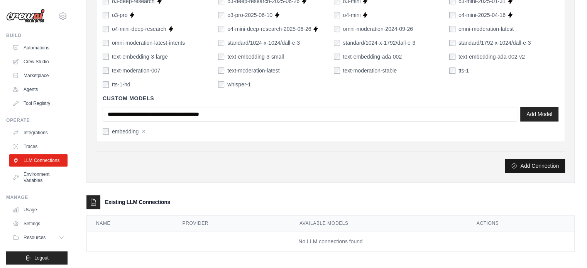
click at [519, 160] on button "Add Connection" at bounding box center [535, 166] width 60 height 14
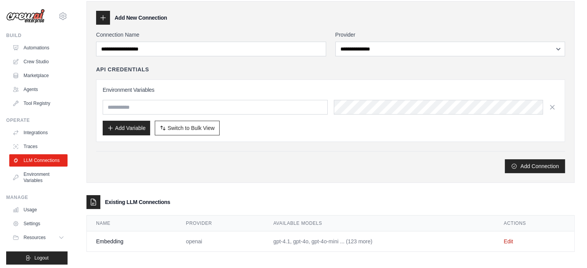
scroll to position [59, 0]
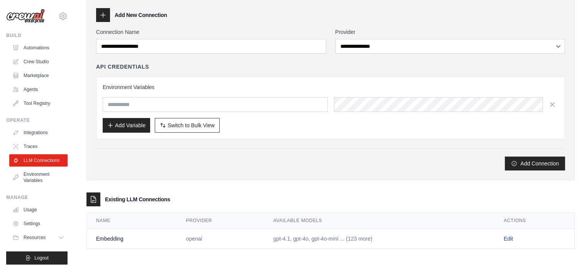
click at [509, 239] on link "Edit" at bounding box center [508, 239] width 9 height 6
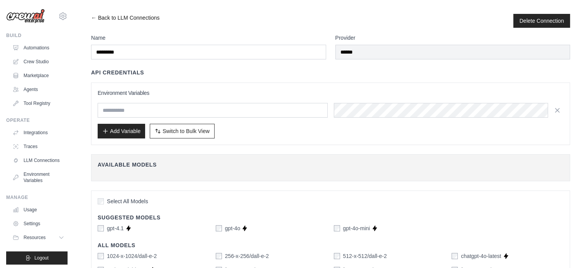
click at [96, 17] on link "← Back to LLM Connections" at bounding box center [125, 21] width 68 height 14
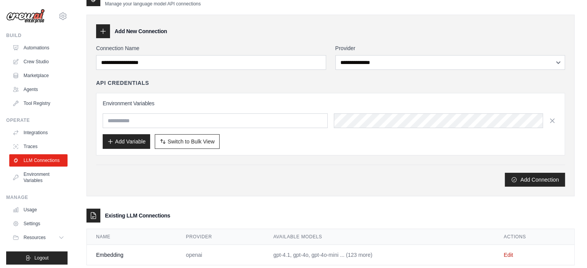
scroll to position [32, 0]
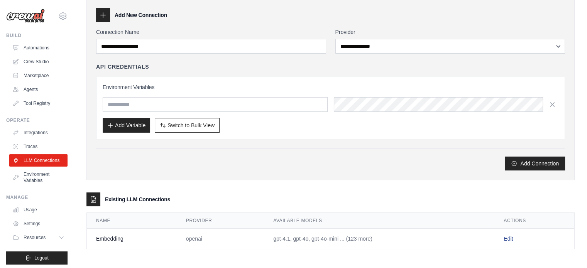
click at [507, 236] on link "Edit" at bounding box center [508, 239] width 9 height 6
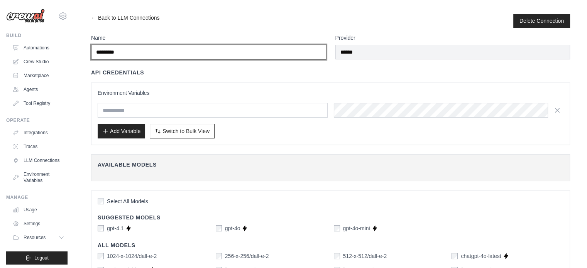
drag, startPoint x: 137, startPoint y: 52, endPoint x: 41, endPoint y: 36, distance: 97.6
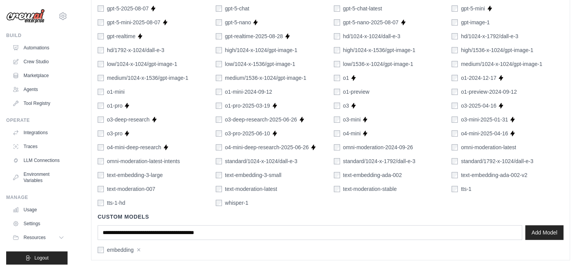
scroll to position [501, 0]
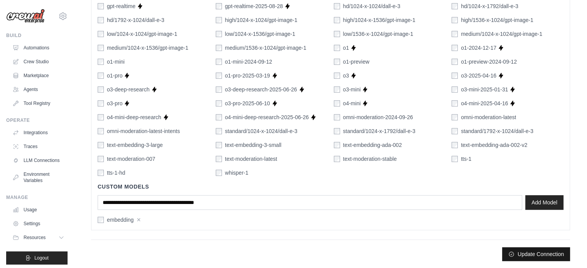
type input "*******"
click at [539, 256] on button "Update Connection" at bounding box center [536, 255] width 68 height 14
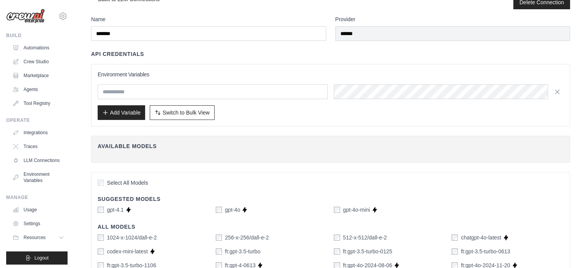
scroll to position [0, 0]
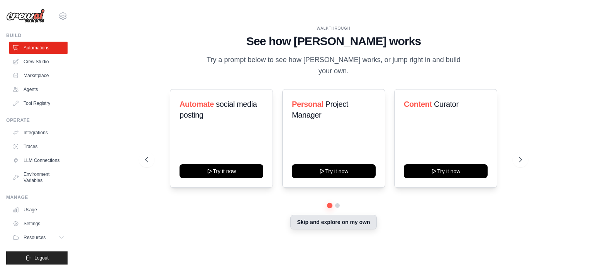
click at [339, 221] on button "Skip and explore on my own" at bounding box center [333, 222] width 86 height 15
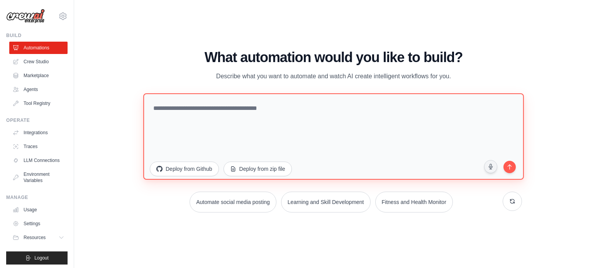
click at [222, 102] on textarea at bounding box center [333, 136] width 381 height 87
paste textarea "**********"
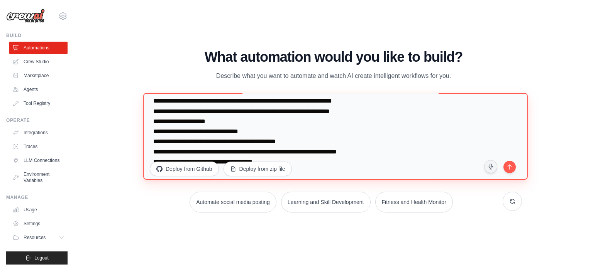
scroll to position [291, 0]
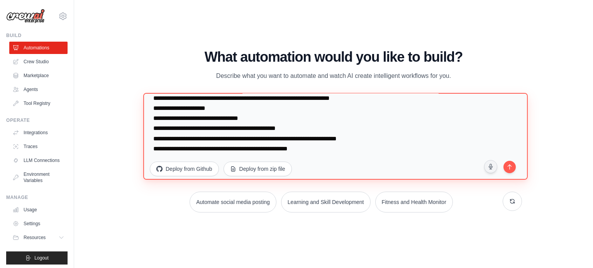
drag, startPoint x: 322, startPoint y: 149, endPoint x: 386, endPoint y: 165, distance: 66.1
click at [273, 148] on textarea at bounding box center [335, 136] width 385 height 87
click at [340, 156] on textarea at bounding box center [335, 136] width 385 height 87
type textarea "**********"
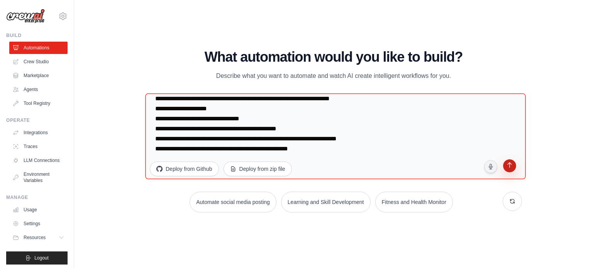
click at [506, 166] on icon "submit" at bounding box center [509, 166] width 7 height 7
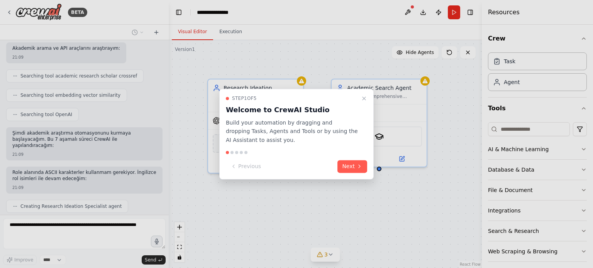
scroll to position [389, 0]
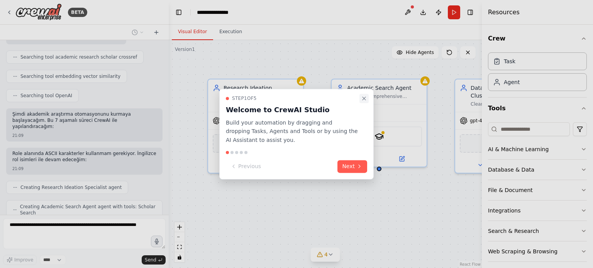
click at [364, 96] on icon "Close walkthrough" at bounding box center [364, 98] width 6 height 6
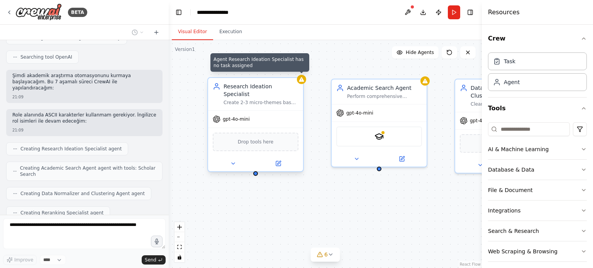
scroll to position [447, 0]
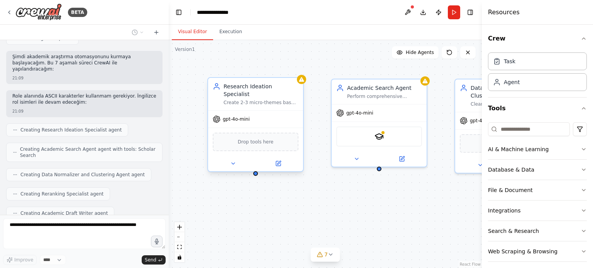
click at [251, 117] on div "gpt-4o-mini" at bounding box center [255, 119] width 95 height 17
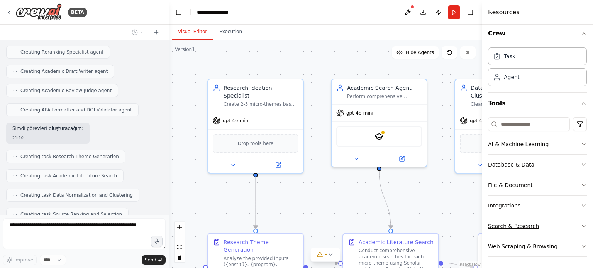
scroll to position [608, 0]
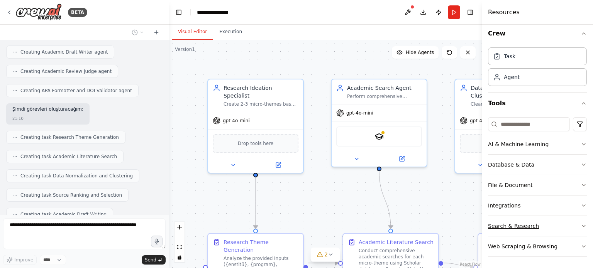
click at [582, 226] on icon "button" at bounding box center [583, 227] width 3 height 2
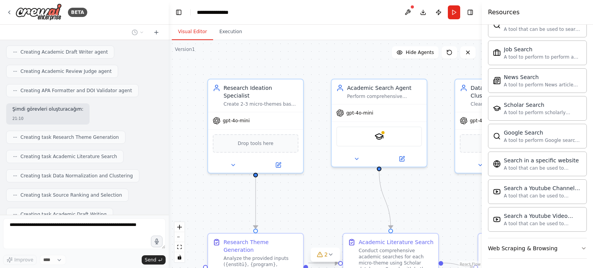
scroll to position [627, 0]
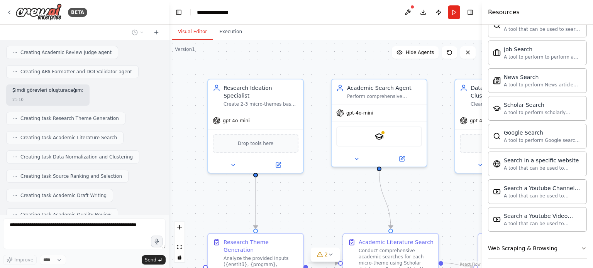
click at [438, 181] on div ".deletable-edge-delete-btn { width: 20px; height: 20px; border: 0px solid #ffff…" at bounding box center [325, 154] width 313 height 228
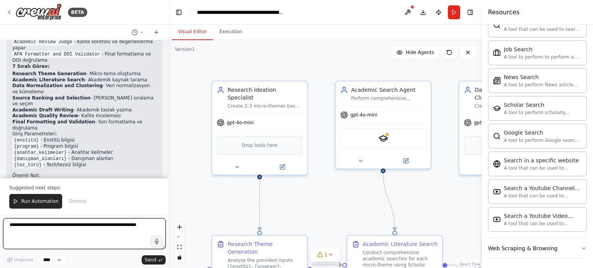
scroll to position [1032, 0]
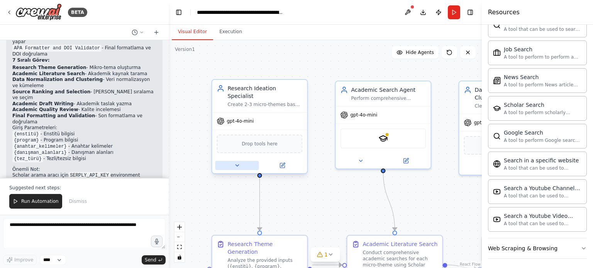
click at [238, 163] on icon at bounding box center [237, 166] width 6 height 6
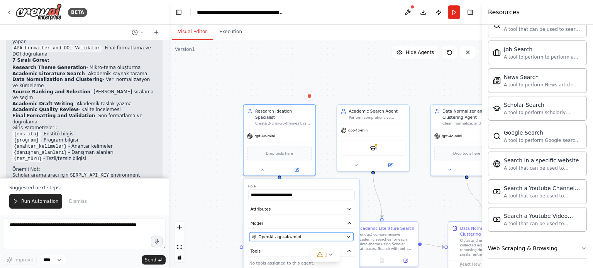
click at [324, 234] on div "OpenAI - gpt-4o-mini" at bounding box center [298, 237] width 92 height 6
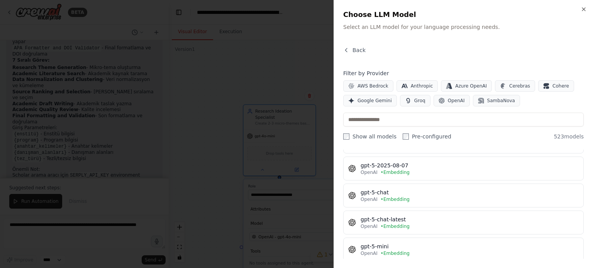
scroll to position [1931, 0]
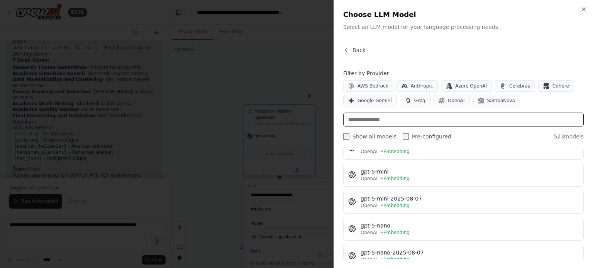
click at [390, 122] on input "text" at bounding box center [463, 120] width 241 height 14
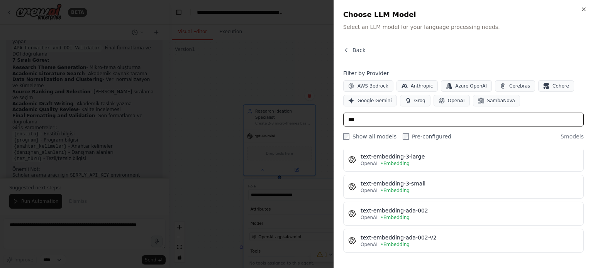
scroll to position [53, 0]
type input "****"
click at [210, 80] on div at bounding box center [296, 134] width 593 height 268
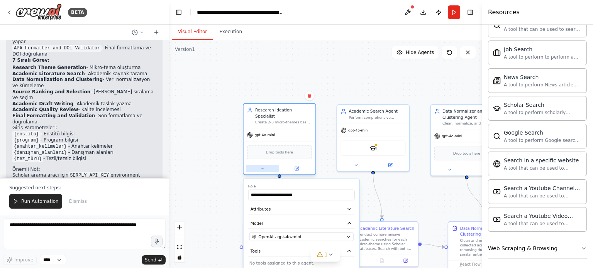
click at [268, 165] on button at bounding box center [262, 168] width 33 height 7
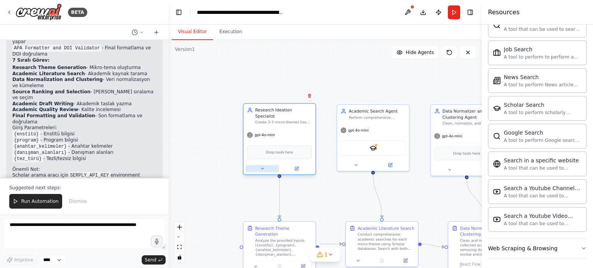
click at [265, 165] on button at bounding box center [262, 168] width 33 height 7
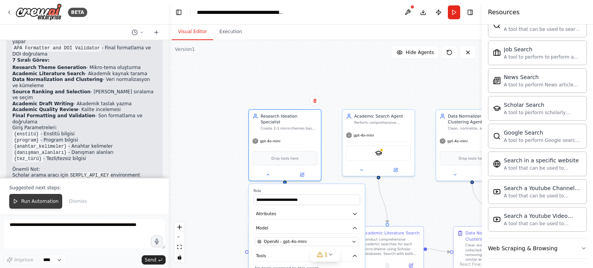
click at [40, 197] on button "Run Automation" at bounding box center [35, 201] width 53 height 15
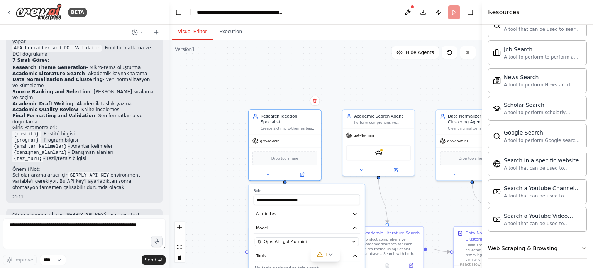
scroll to position [995, 0]
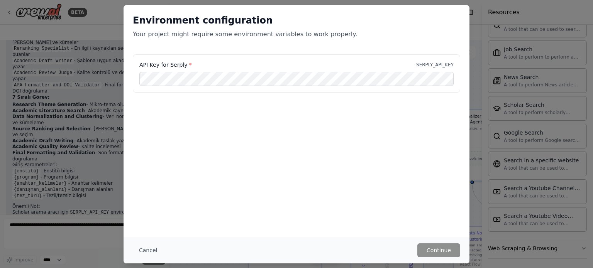
click at [443, 63] on p "SERPLY_API_KEY" at bounding box center [434, 65] width 37 height 6
drag, startPoint x: 139, startPoint y: 61, endPoint x: 184, endPoint y: 66, distance: 45.5
click at [184, 66] on div "API Key for Serply * SERPLY_API_KEY" at bounding box center [297, 73] width 328 height 39
copy label "API Key for Serply"
click at [431, 245] on button "Continue" at bounding box center [439, 251] width 43 height 14
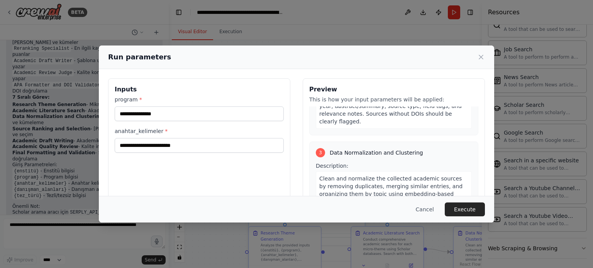
scroll to position [270, 0]
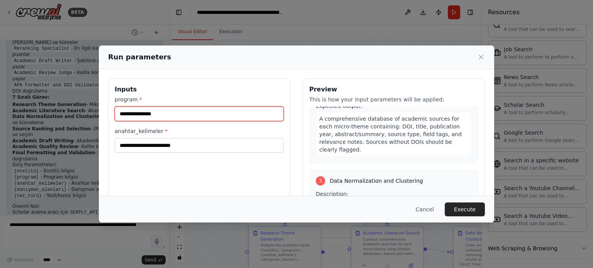
click at [133, 117] on input "program *" at bounding box center [199, 114] width 169 height 15
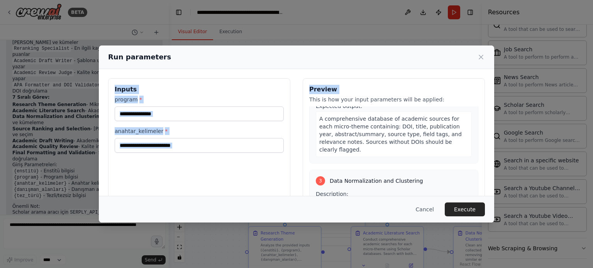
drag, startPoint x: 219, startPoint y: 51, endPoint x: 292, endPoint y: 96, distance: 86.0
click at [295, 98] on div "Run parameters Inputs program * anahtar_kelimeler * Preview This is how your in…" at bounding box center [296, 134] width 395 height 177
click at [255, 89] on h3 "Inputs" at bounding box center [199, 89] width 169 height 9
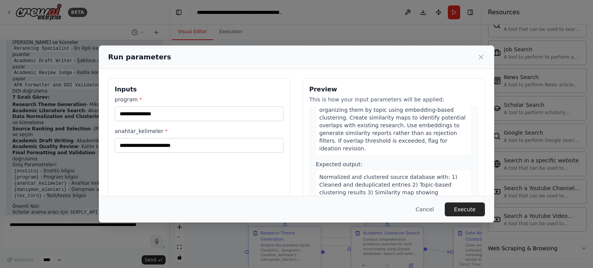
scroll to position [380, 0]
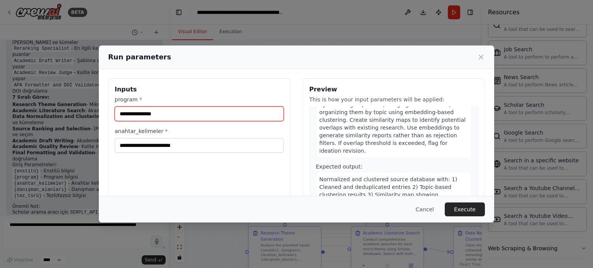
click at [170, 114] on input "program *" at bounding box center [199, 114] width 169 height 15
paste input "**********"
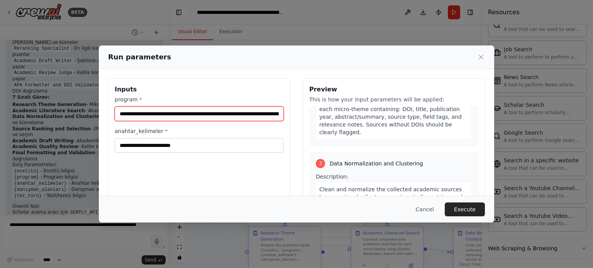
scroll to position [465, 0]
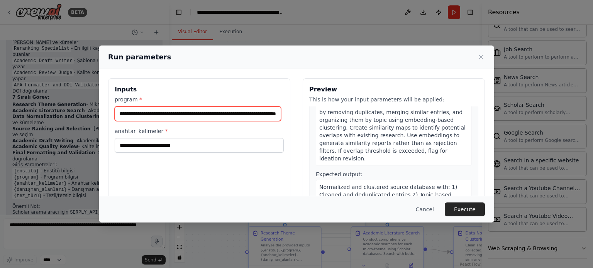
type input "**********"
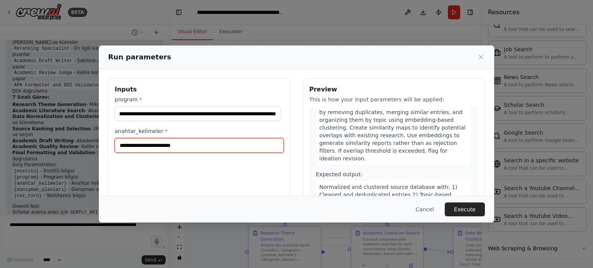
click at [181, 149] on input "anahtar_kelimeler *" at bounding box center [199, 145] width 169 height 15
paste input "*******"
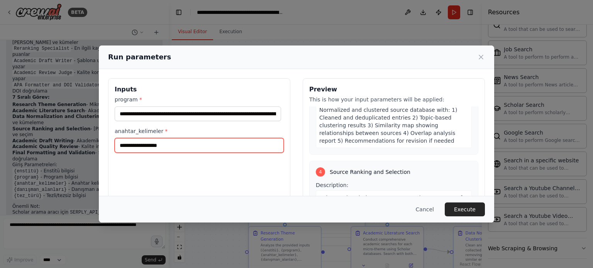
scroll to position [697, 0]
type input "**********"
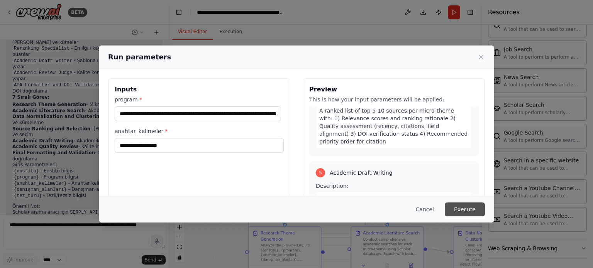
click at [467, 212] on button "Execute" at bounding box center [465, 210] width 40 height 14
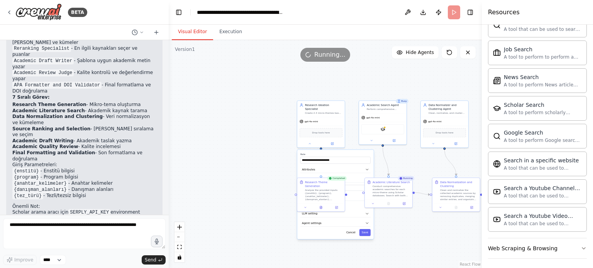
click at [466, 79] on div ".deletable-edge-delete-btn { width: 20px; height: 20px; border: 0px solid #ffff…" at bounding box center [325, 154] width 313 height 228
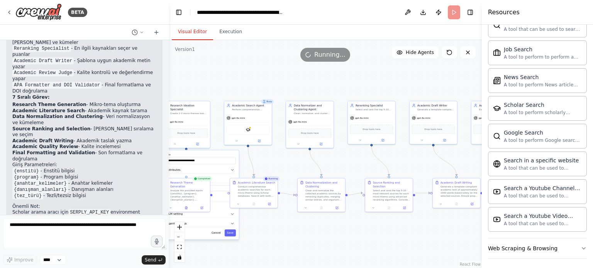
drag, startPoint x: 467, startPoint y: 85, endPoint x: 328, endPoint y: 86, distance: 138.7
click at [328, 86] on div ".deletable-edge-delete-btn { width: 20px; height: 20px; border: 0px solid #ffff…" at bounding box center [325, 154] width 313 height 228
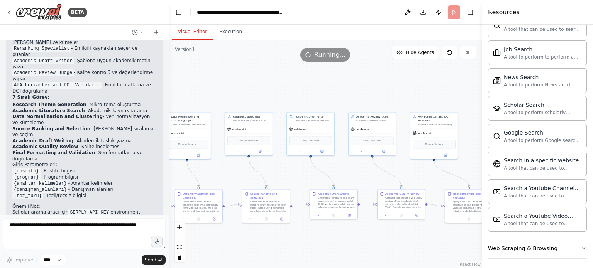
drag, startPoint x: 409, startPoint y: 86, endPoint x: 358, endPoint y: 97, distance: 52.7
click at [290, 97] on div ".deletable-edge-delete-btn { width: 20px; height: 20px; border: 0px solid #ffff…" at bounding box center [325, 154] width 313 height 228
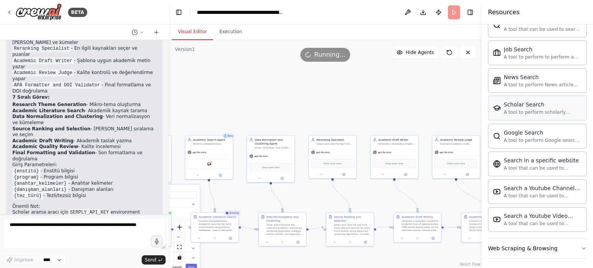
drag, startPoint x: 441, startPoint y: 89, endPoint x: 526, endPoint y: 112, distance: 88.1
click at [526, 112] on div "BETA İhtiyaç Çözücü (LLM—ideation) o Girdi: enstitü, program, anahtar kelimeler…" at bounding box center [296, 134] width 593 height 268
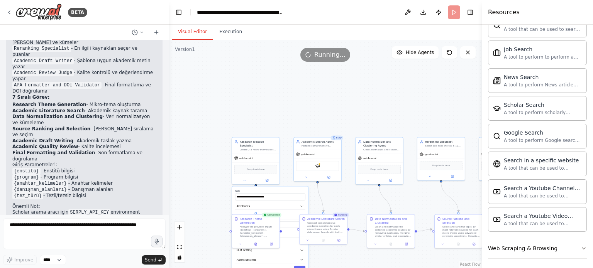
drag, startPoint x: 346, startPoint y: 91, endPoint x: 454, endPoint y: 93, distance: 108.5
click at [454, 93] on div ".deletable-edge-delete-btn { width: 20px; height: 20px; border: 0px solid #ffff…" at bounding box center [325, 154] width 313 height 228
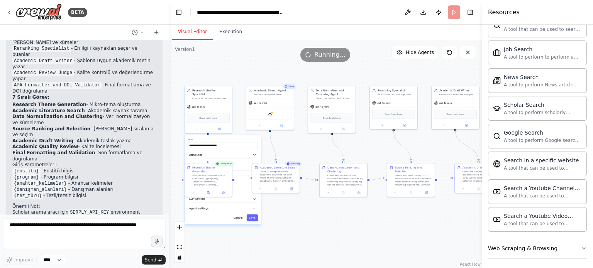
drag, startPoint x: 351, startPoint y: 112, endPoint x: 304, endPoint y: 61, distance: 70.0
click at [304, 61] on div "Version 1 Show Tools Hide Agents .deletable-edge-delete-btn { width: 20px; heig…" at bounding box center [325, 154] width 313 height 228
